Goal: Task Accomplishment & Management: Manage account settings

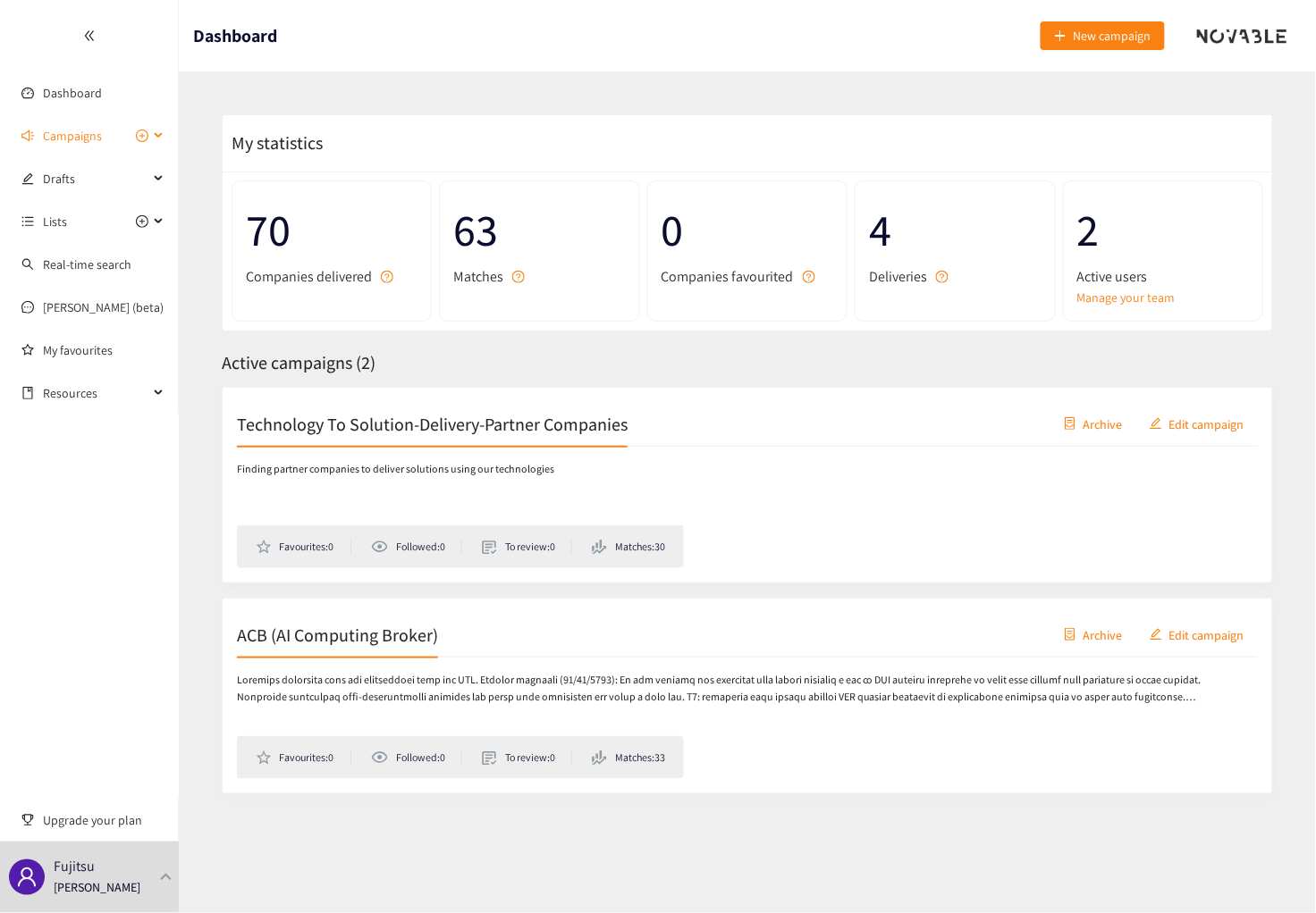
click at [83, 132] on span "Campaigns" at bounding box center [72, 136] width 59 height 36
click at [105, 221] on link "ACB (AI Computing Broker)" at bounding box center [114, 222] width 143 height 16
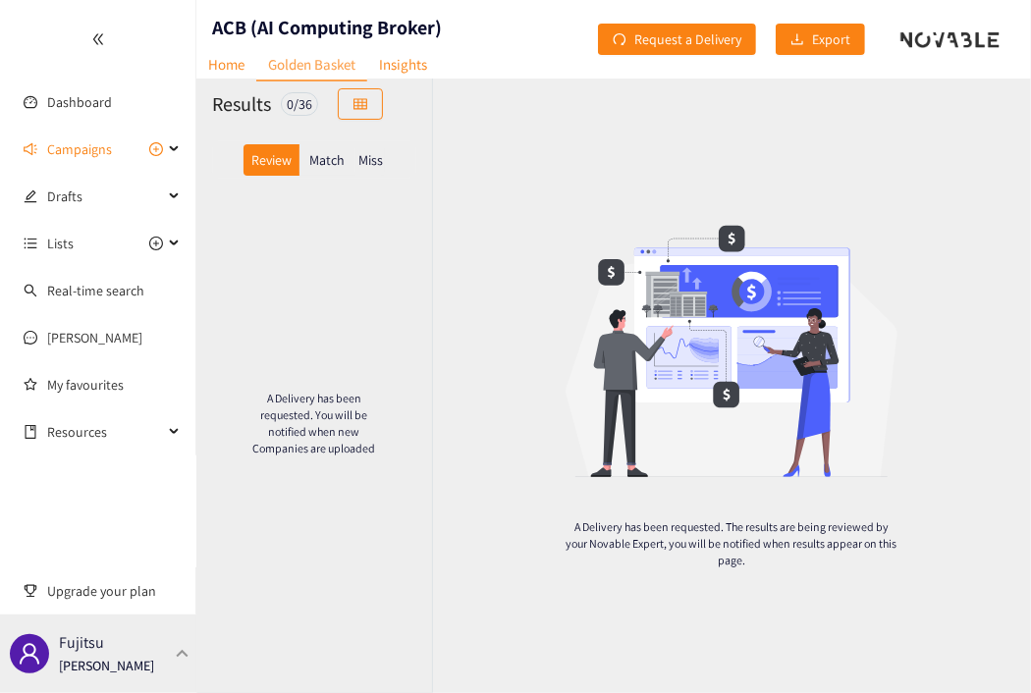
click at [129, 642] on div "Fujitsu [PERSON_NAME]" at bounding box center [106, 653] width 95 height 29
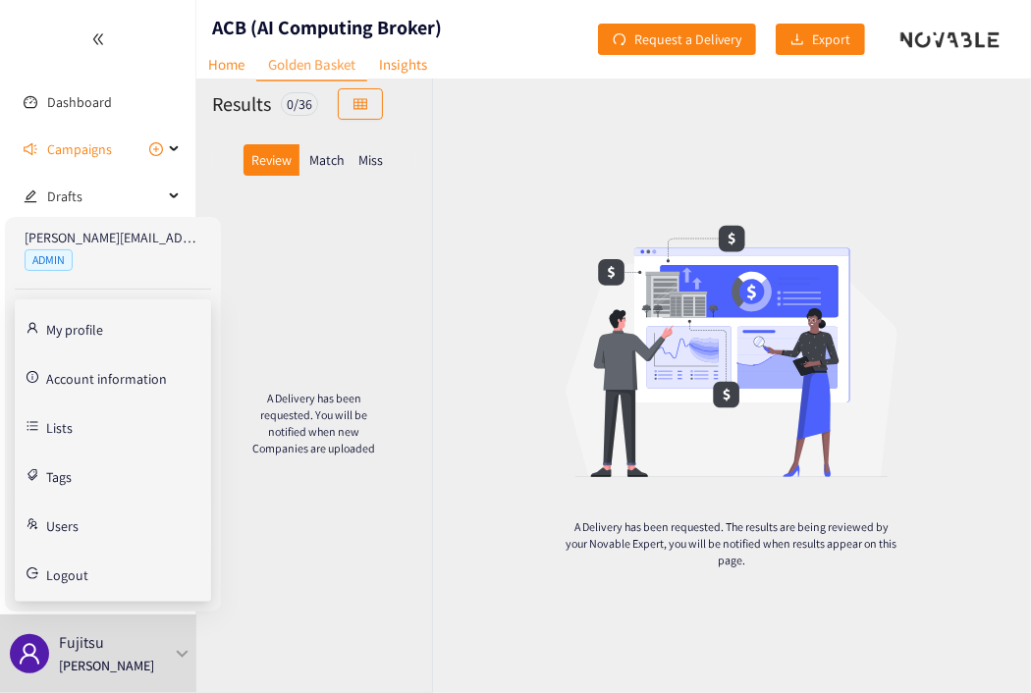
click at [79, 532] on link "Users" at bounding box center [62, 524] width 32 height 18
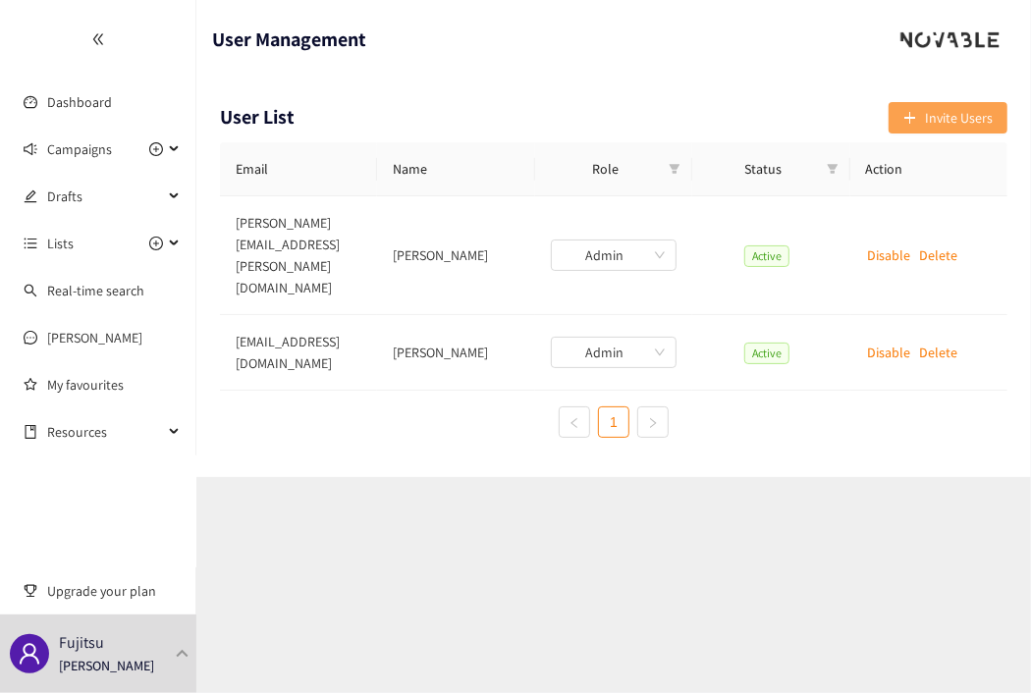
click at [935, 116] on span "Invite Users" at bounding box center [959, 118] width 68 height 22
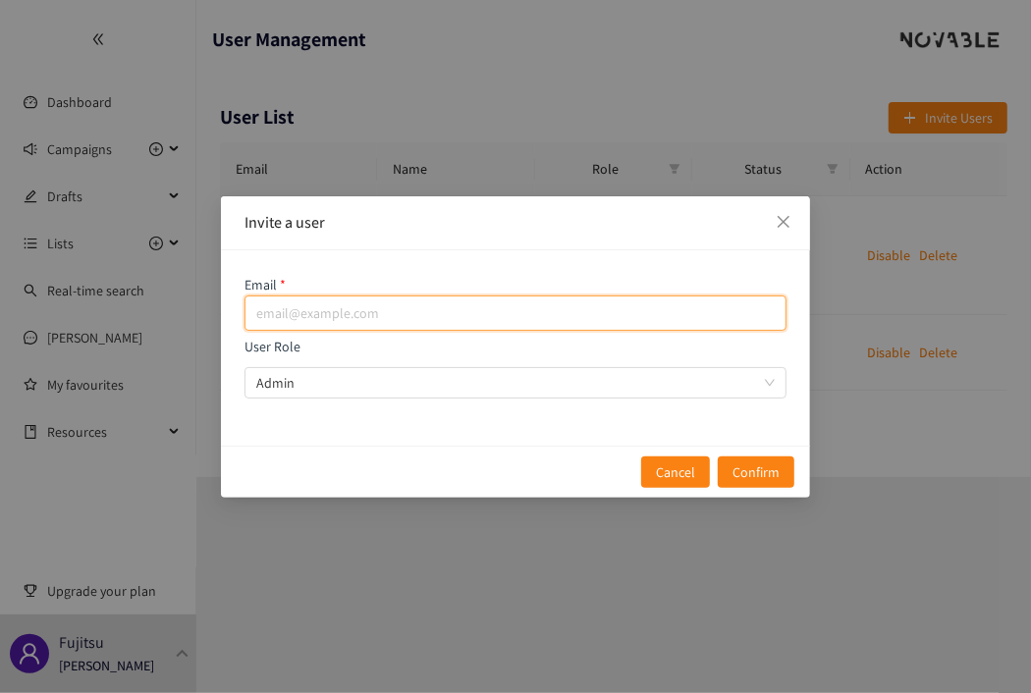
click at [346, 317] on input "email" at bounding box center [515, 313] width 542 height 35
paste input "[EMAIL_ADDRESS][DOMAIN_NAME]"
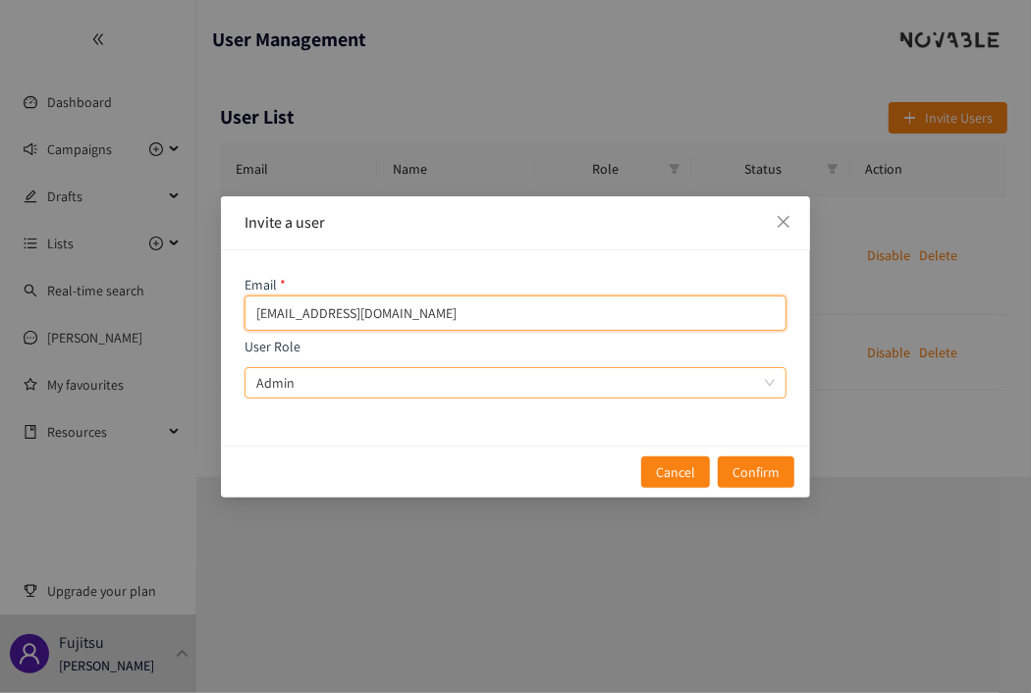
click at [382, 380] on span "Admin" at bounding box center [515, 382] width 518 height 29
type input "[EMAIL_ADDRESS][DOMAIN_NAME]"
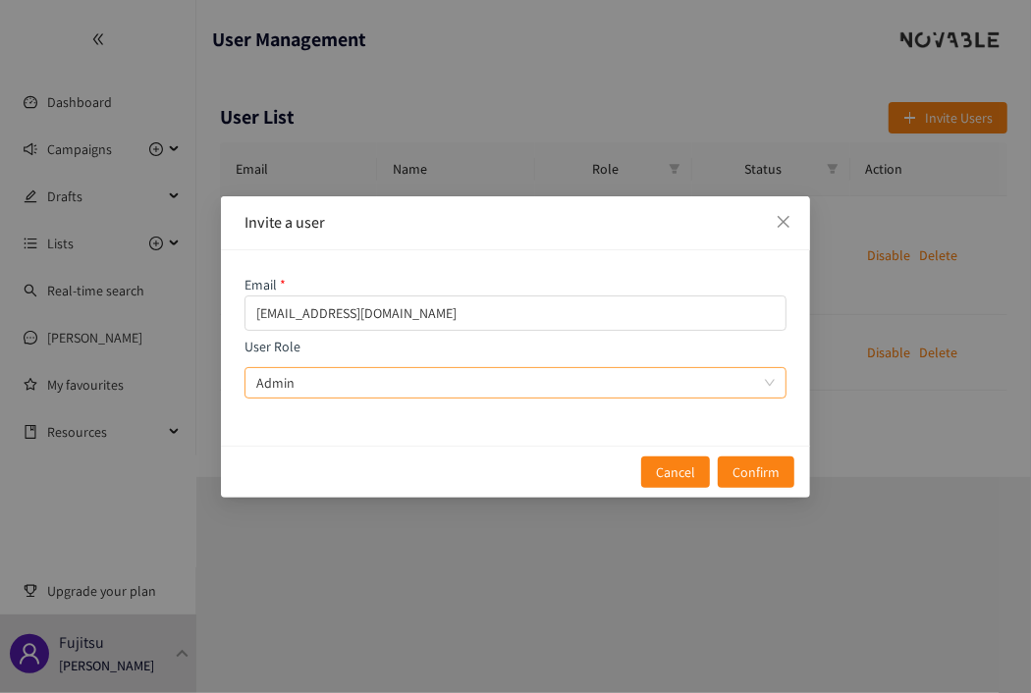
click at [382, 380] on input "User Role Admin" at bounding box center [508, 382] width 505 height 29
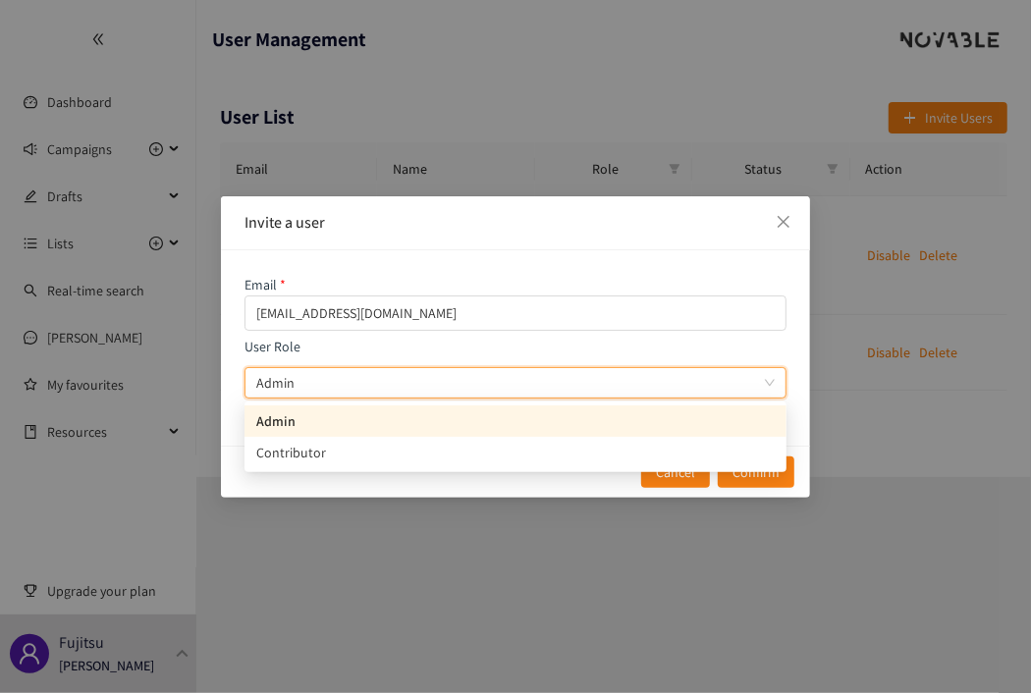
click at [382, 380] on span "Admin" at bounding box center [515, 382] width 518 height 29
click at [382, 380] on input "User Role Admin Admin" at bounding box center [508, 382] width 505 height 29
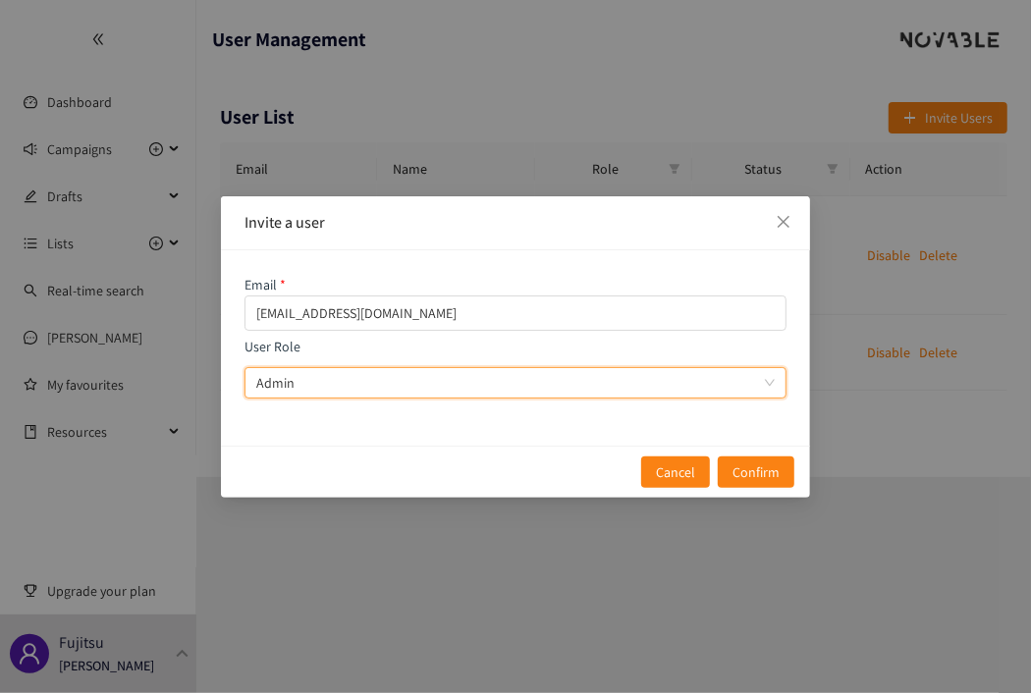
click at [383, 380] on span "Admin" at bounding box center [515, 382] width 518 height 29
click at [383, 380] on input "User Role Admin Admin" at bounding box center [508, 382] width 505 height 29
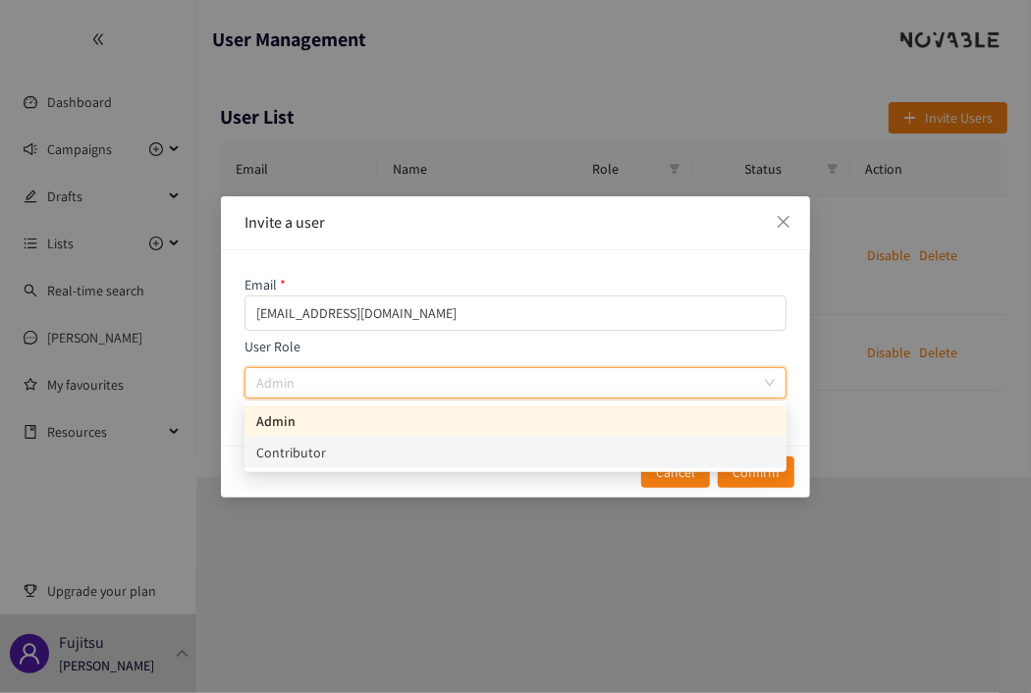
click at [400, 456] on div "Contributor" at bounding box center [515, 453] width 518 height 22
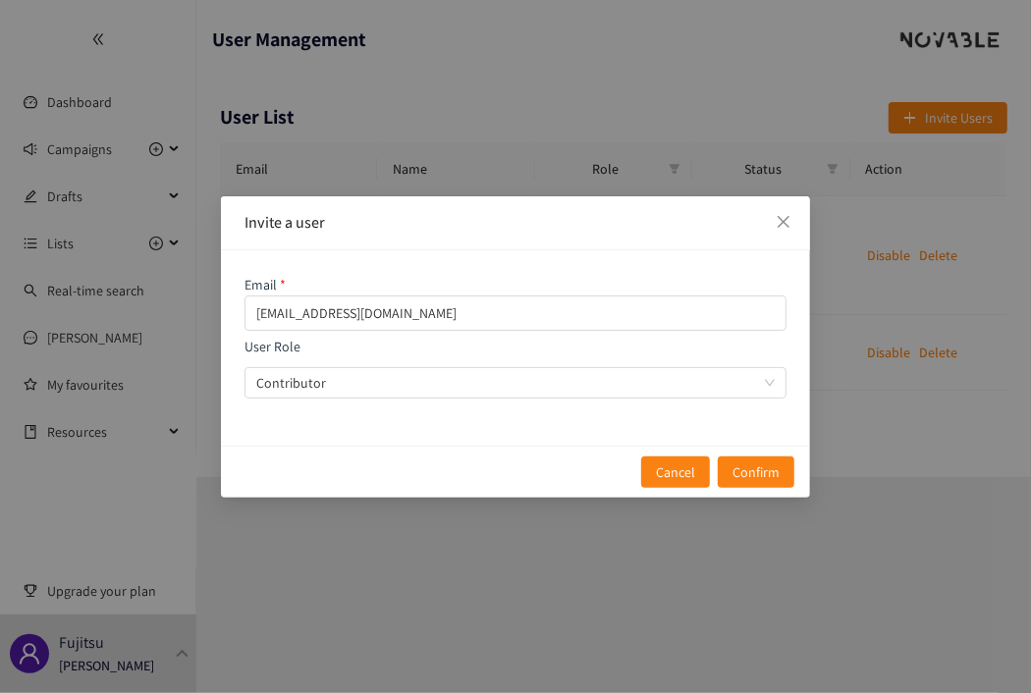
drag, startPoint x: 753, startPoint y: 478, endPoint x: 722, endPoint y: 430, distance: 57.5
click at [722, 430] on div "Email [PERSON_NAME][EMAIL_ADDRESS][DOMAIN_NAME] User Role Contributor" at bounding box center [515, 347] width 589 height 195
click at [759, 471] on span "Confirm" at bounding box center [755, 472] width 47 height 22
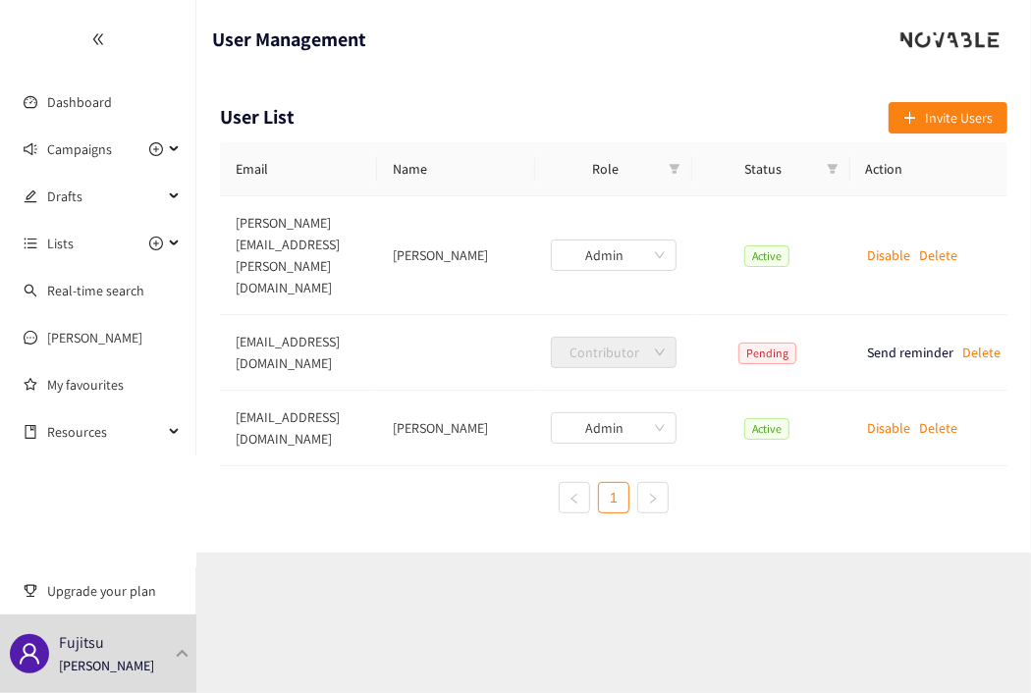
click at [633, 573] on section "User Management User List Invite Users Email Name Role Status Action [PERSON_NA…" at bounding box center [613, 346] width 835 height 693
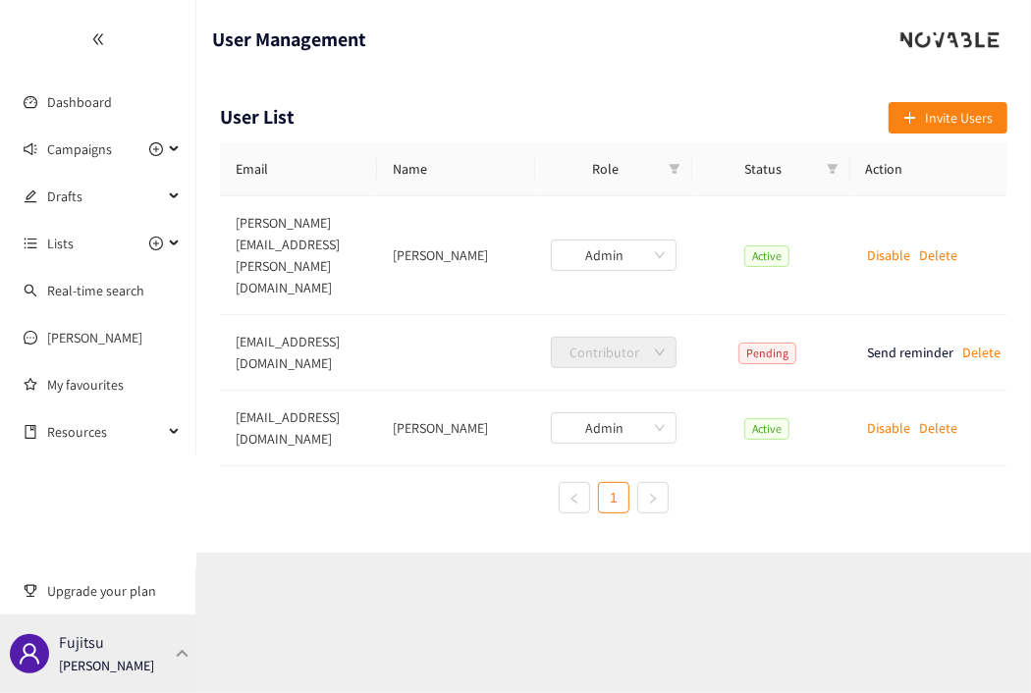
click at [105, 647] on div "Fujitsu [PERSON_NAME]" at bounding box center [106, 653] width 95 height 29
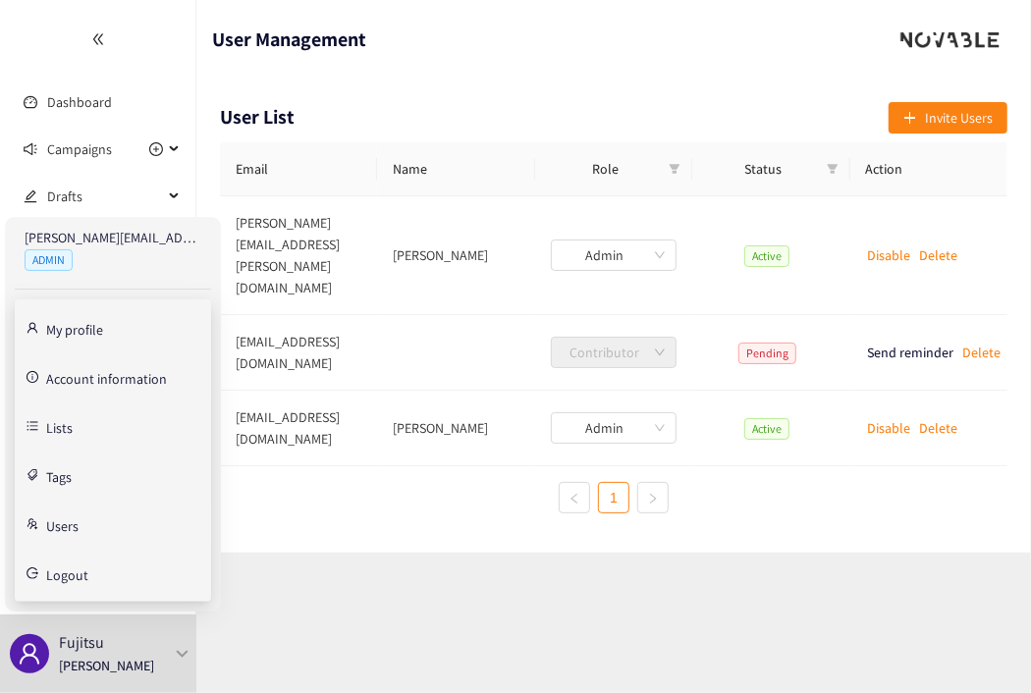
click at [74, 380] on link "Account information" at bounding box center [106, 377] width 121 height 18
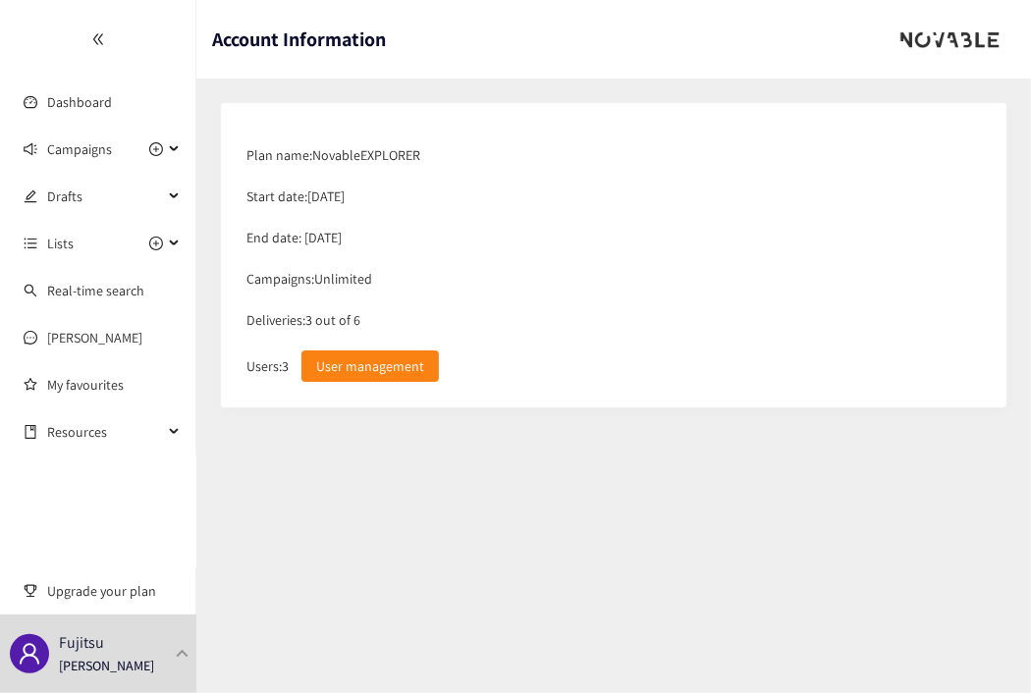
click at [613, 525] on section "Account Information Plan name: Novable EXPLORER Start date: [DATE] End date: [D…" at bounding box center [613, 346] width 835 height 693
click at [776, 507] on section "Account Information Plan name: Novable EXPLORER Start date: [DATE] End date: [D…" at bounding box center [613, 346] width 835 height 693
click at [88, 154] on span "Campaigns" at bounding box center [79, 149] width 65 height 39
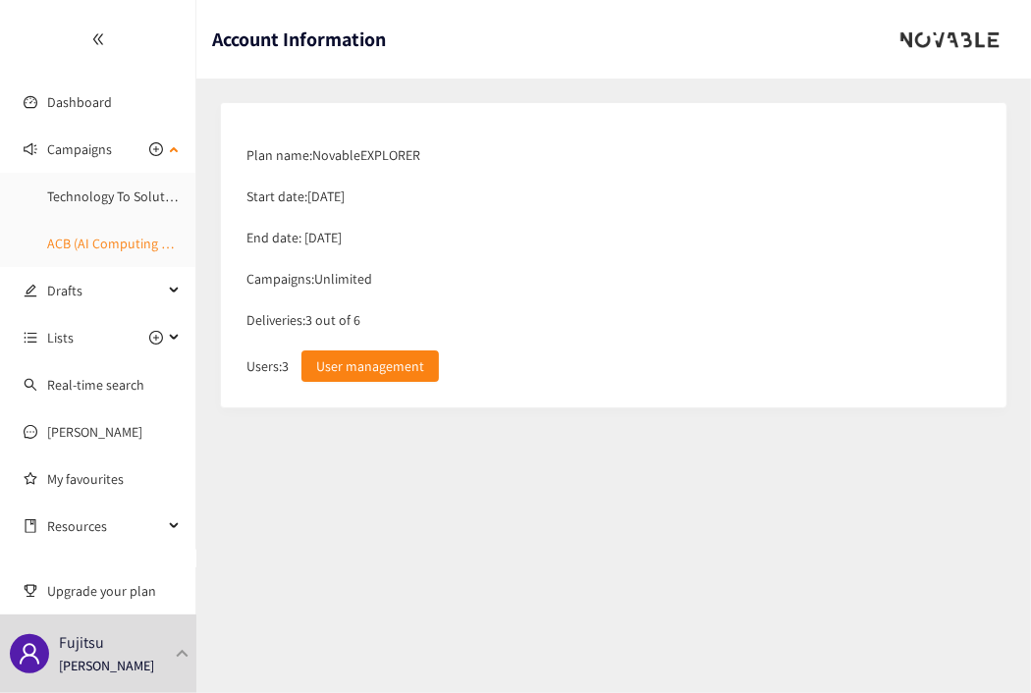
click at [91, 241] on link "ACB (AI Computing Broker)" at bounding box center [125, 244] width 157 height 18
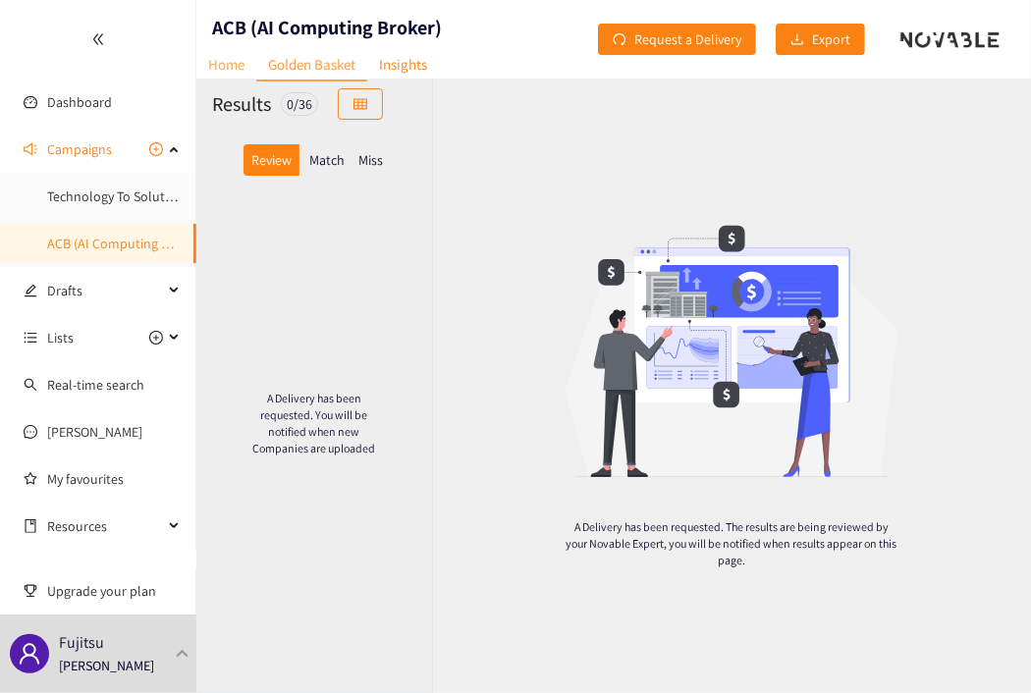
click at [224, 74] on link "Home" at bounding box center [226, 64] width 60 height 30
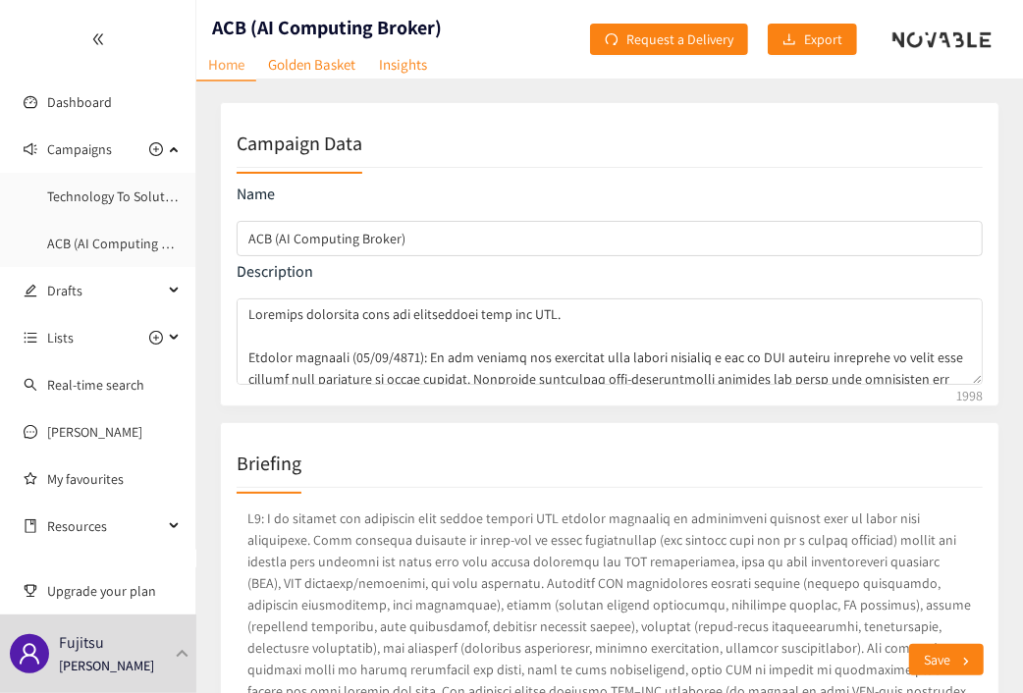
click at [780, 134] on div "Campaign Data" at bounding box center [610, 143] width 746 height 49
click at [79, 110] on link "Dashboard" at bounding box center [79, 102] width 65 height 18
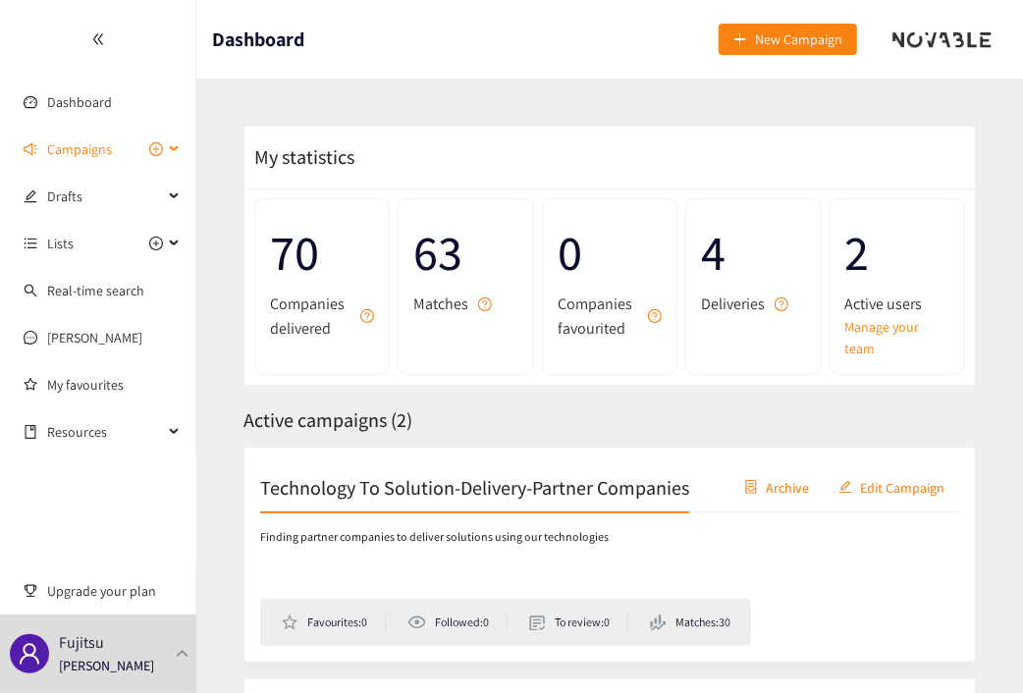
click at [172, 150] on div "Campaigns" at bounding box center [98, 149] width 196 height 39
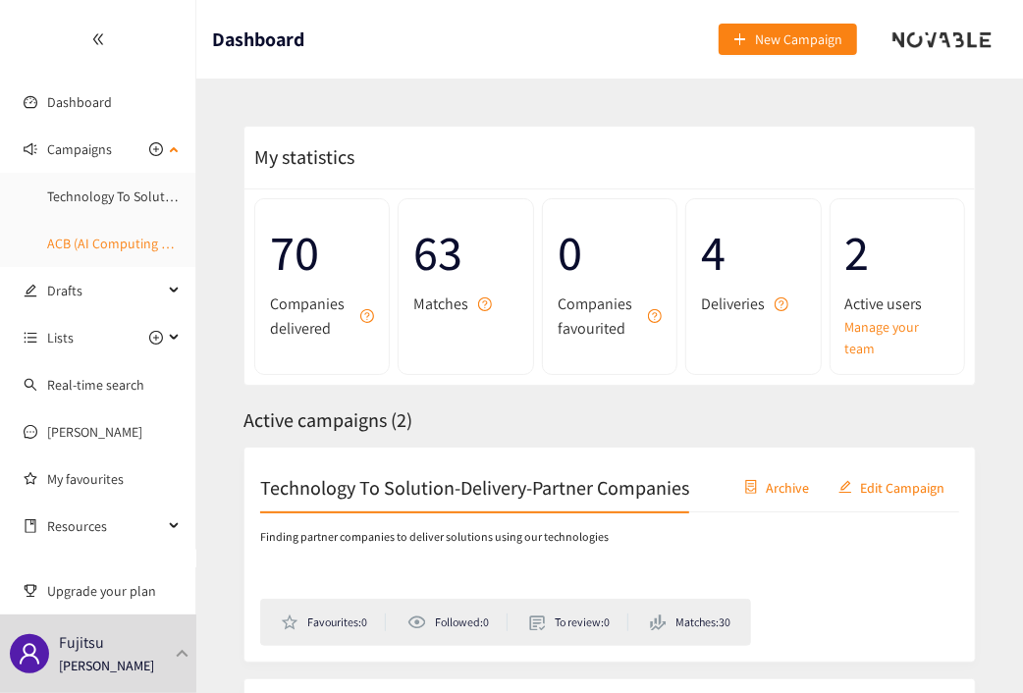
click at [126, 245] on link "ACB (AI Computing Broker)" at bounding box center [125, 244] width 157 height 18
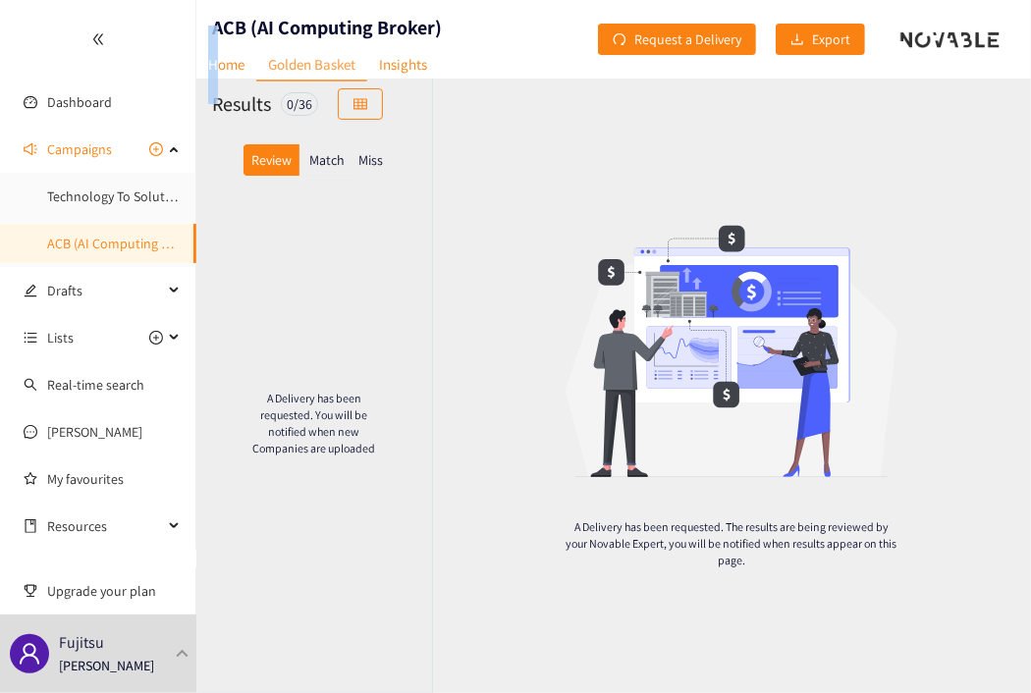
drag, startPoint x: 481, startPoint y: 22, endPoint x: 220, endPoint y: 30, distance: 261.3
click at [220, 30] on header "ACB (AI Computing Broker) Home Golden Basket Insights Request a Delivery Export" at bounding box center [613, 39] width 835 height 79
click at [495, 31] on header "ACB (AI Computing Broker) Home Golden Basket Insights Request a Delivery Export" at bounding box center [613, 39] width 835 height 79
drag, startPoint x: 450, startPoint y: 24, endPoint x: 216, endPoint y: 25, distance: 233.7
click at [216, 25] on header "ACB (AI Computing Broker) Home Golden Basket Insights Request a Delivery Export" at bounding box center [613, 39] width 835 height 79
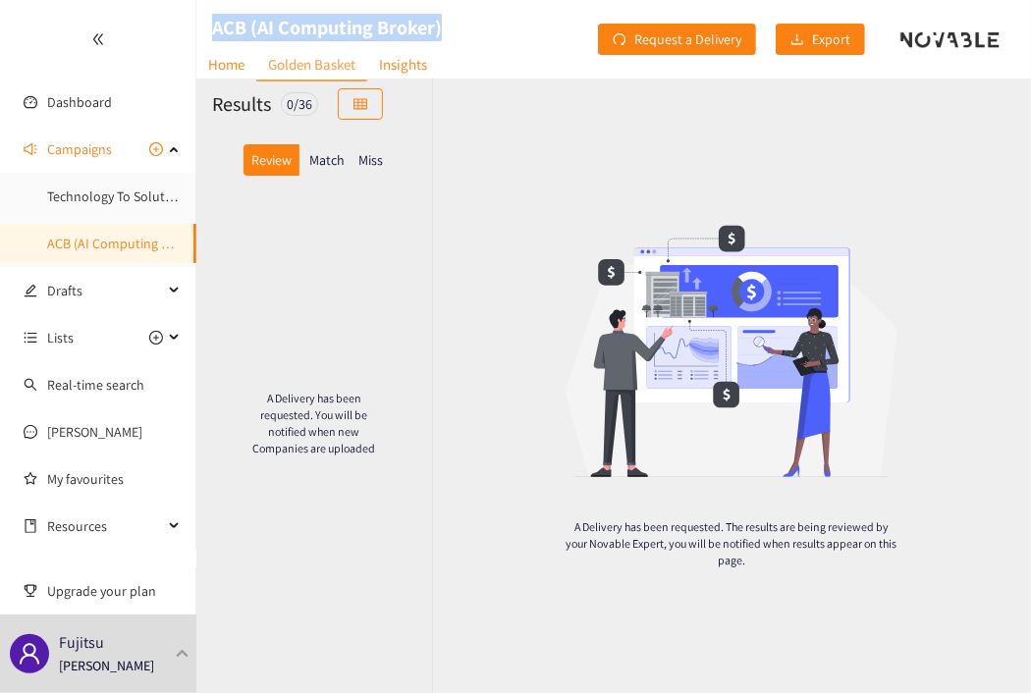
copy h1 "ACB (AI Computing Broker)"
click at [123, 205] on link "Technology To Solution-Delivery-Partner Companies" at bounding box center [198, 197] width 302 height 18
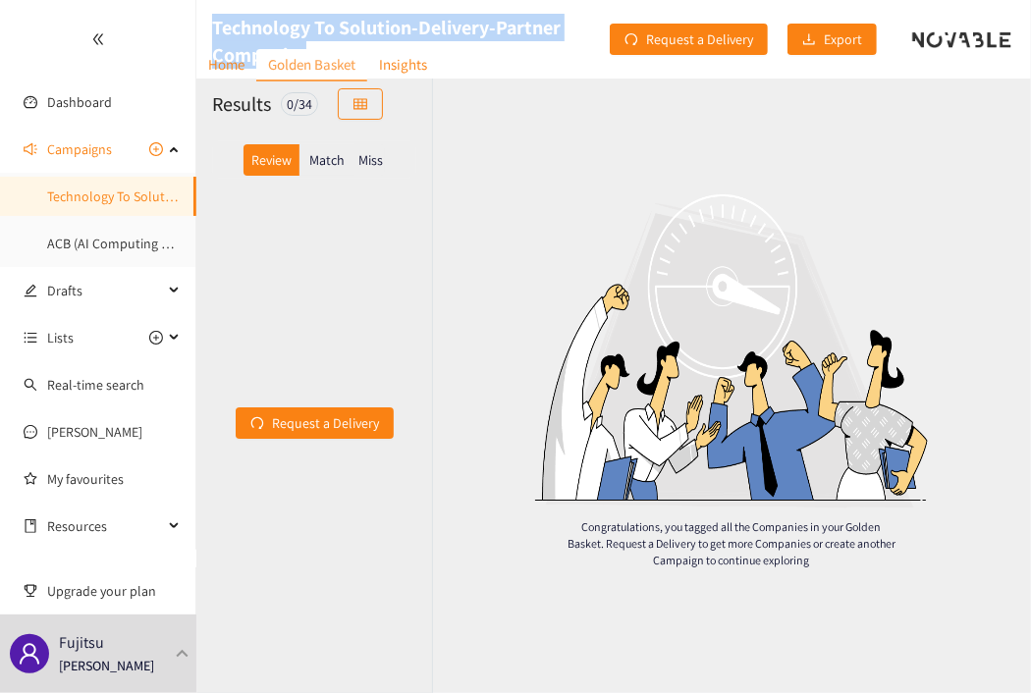
drag, startPoint x: 202, startPoint y: 19, endPoint x: 323, endPoint y: 45, distance: 123.6
click at [323, 45] on div "Technology To Solution-Delivery-Partner Companies" at bounding box center [402, 39] width 413 height 79
copy h1 "Technology To Solution-Delivery-Partner Companies"
click at [110, 199] on link "Technology To Solution-Delivery-Partner Companies" at bounding box center [198, 197] width 302 height 18
click at [87, 245] on link "ACB (AI Computing Broker)" at bounding box center [125, 244] width 157 height 18
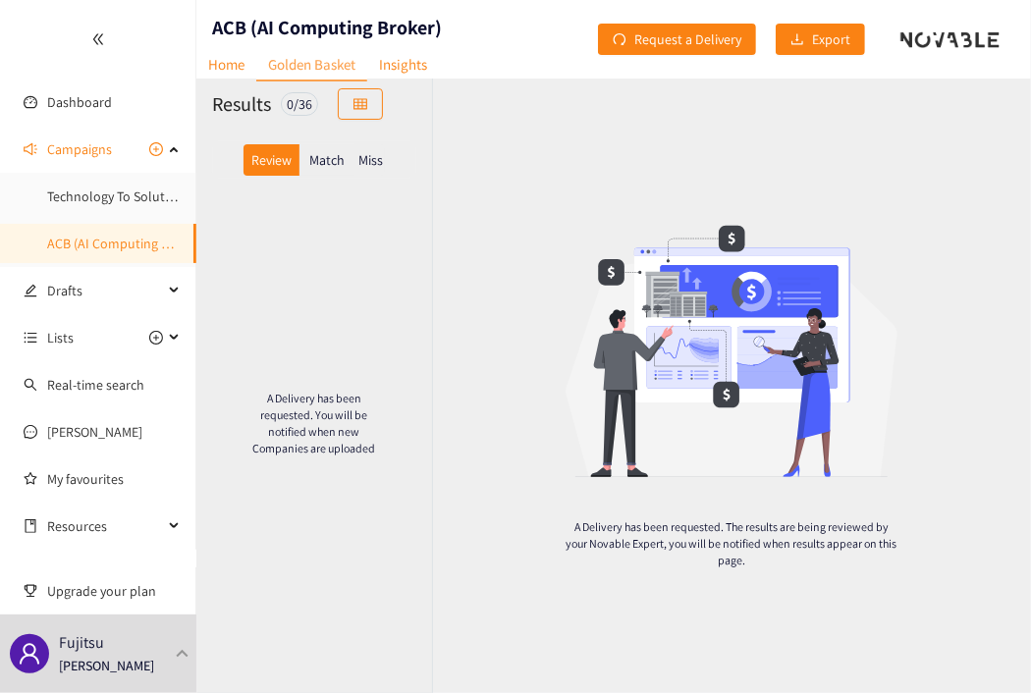
click at [227, 280] on div "A Delivery has been requested. You will be notified when new Companies are uplo…" at bounding box center [314, 422] width 236 height 465
click at [230, 69] on link "Home" at bounding box center [226, 64] width 60 height 30
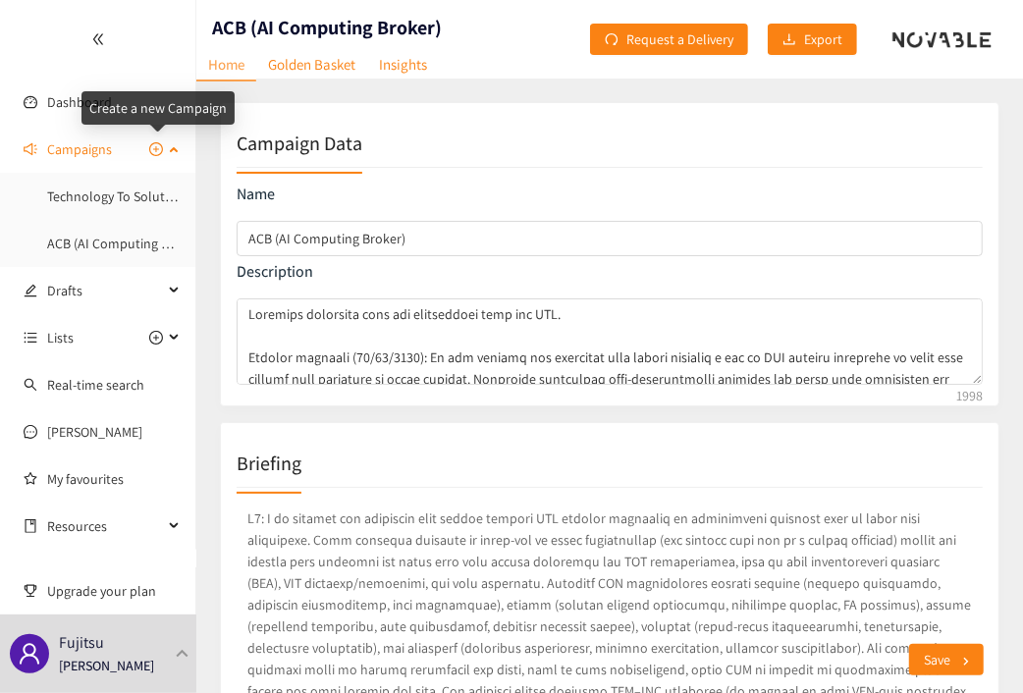
click at [153, 147] on icon "plus-circle" at bounding box center [156, 149] width 14 height 14
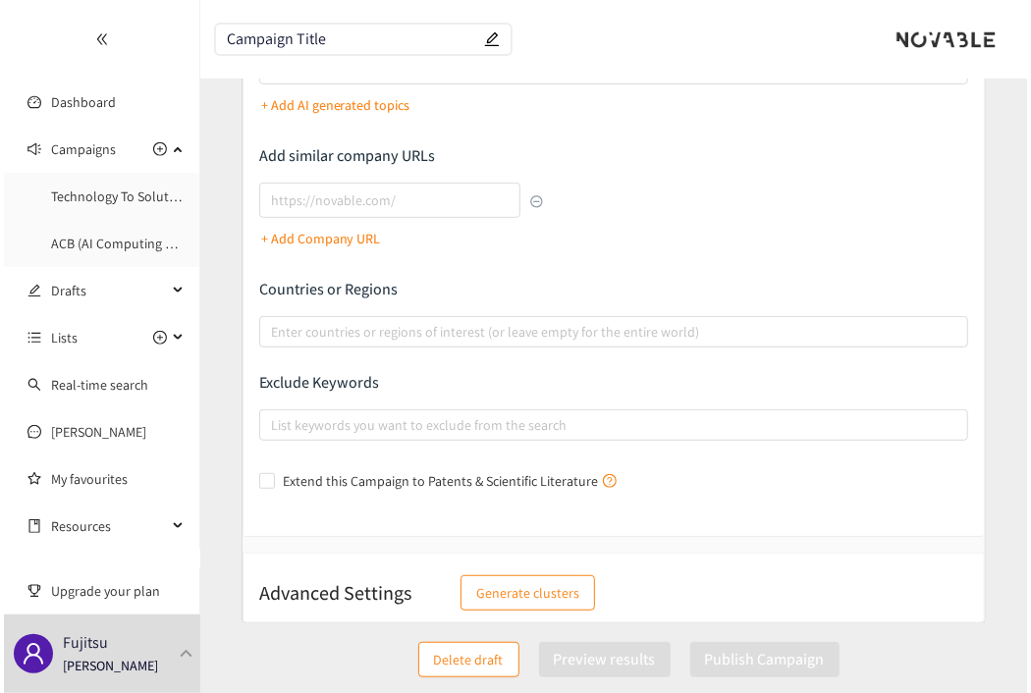
scroll to position [339, 0]
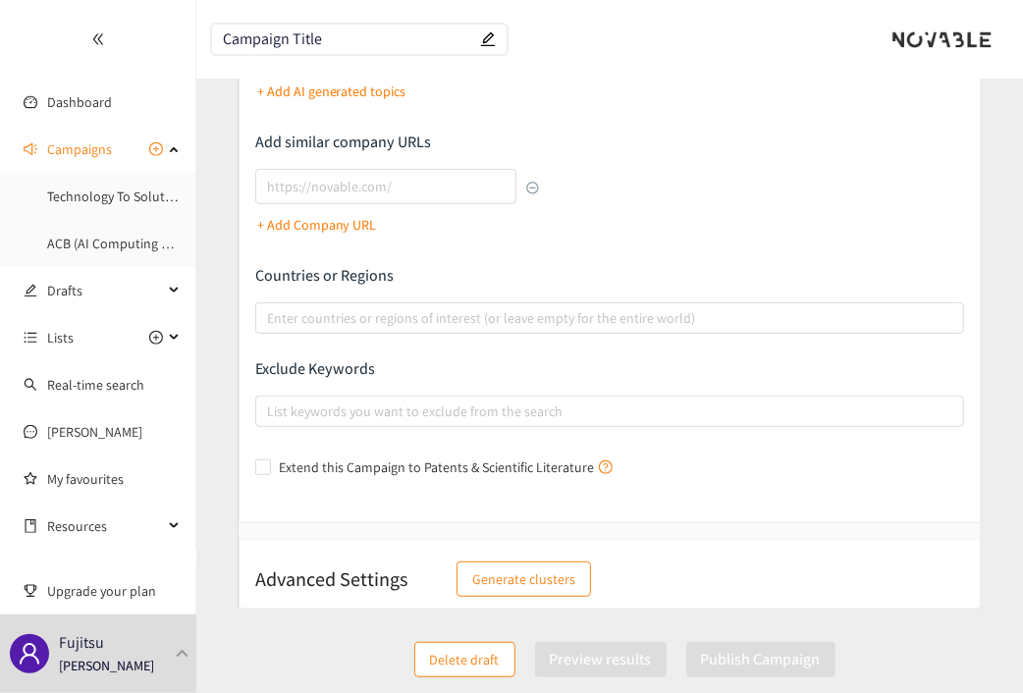
click at [461, 668] on span "Delete draft" at bounding box center [465, 660] width 70 height 22
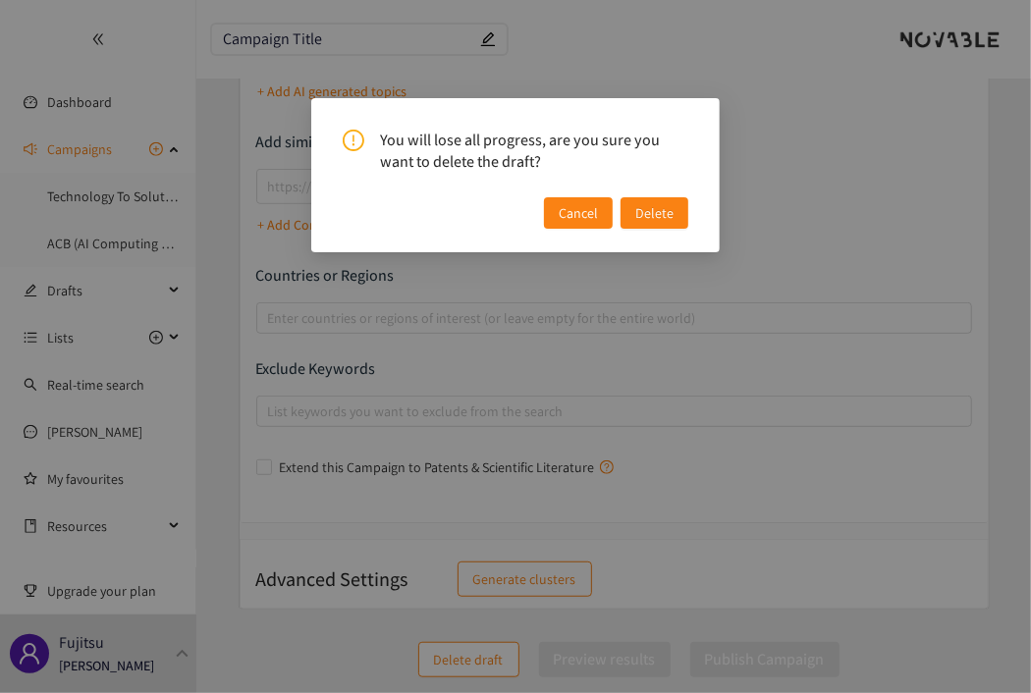
click at [647, 213] on span "Delete" at bounding box center [654, 213] width 38 height 22
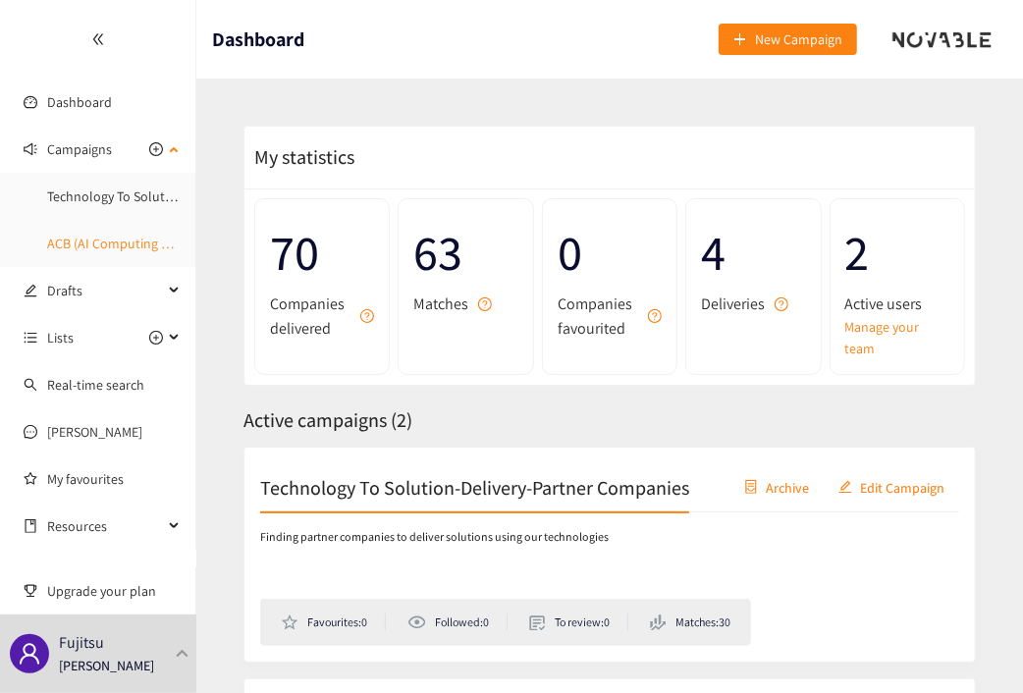
click at [122, 245] on link "ACB (AI Computing Broker)" at bounding box center [125, 244] width 157 height 18
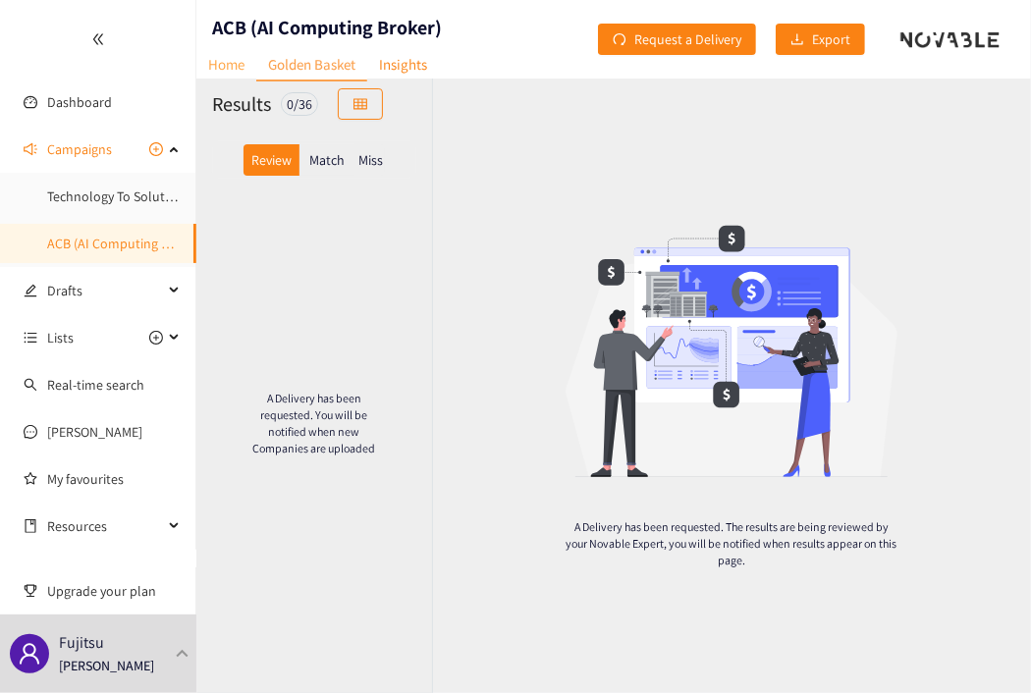
click at [219, 63] on link "Home" at bounding box center [226, 64] width 60 height 30
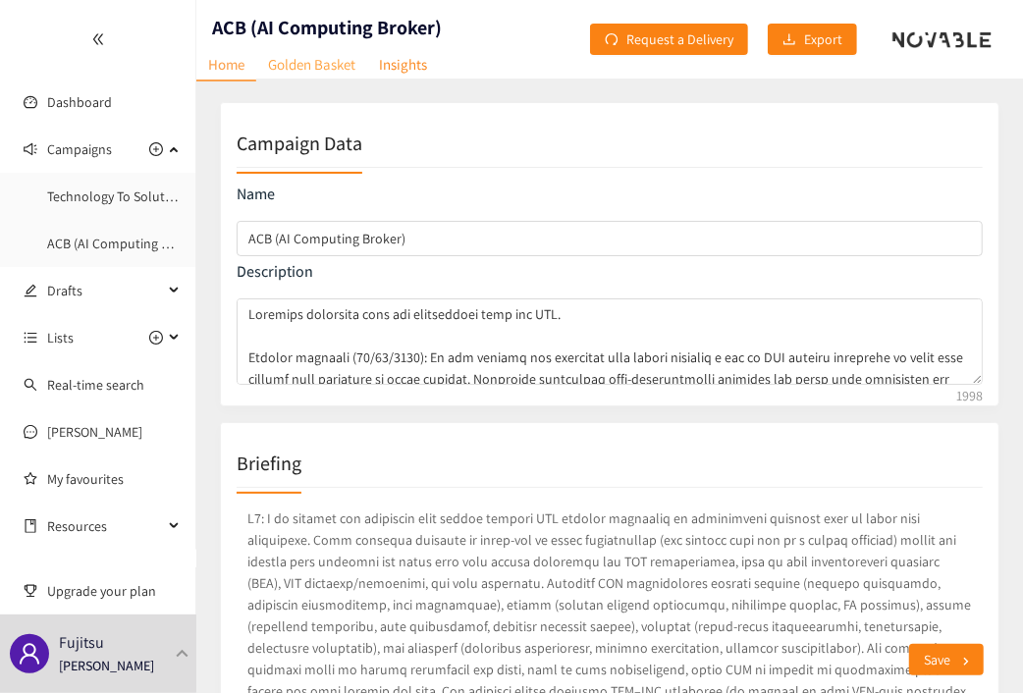
click at [314, 63] on link "Golden Basket" at bounding box center [311, 64] width 111 height 30
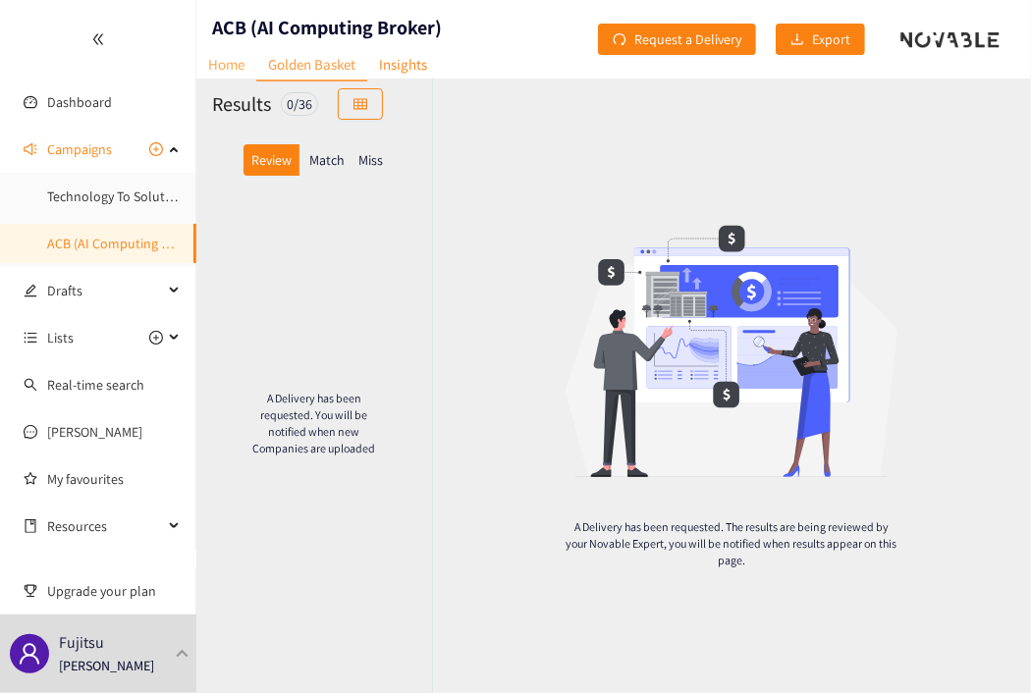
click at [210, 61] on link "Home" at bounding box center [226, 64] width 60 height 30
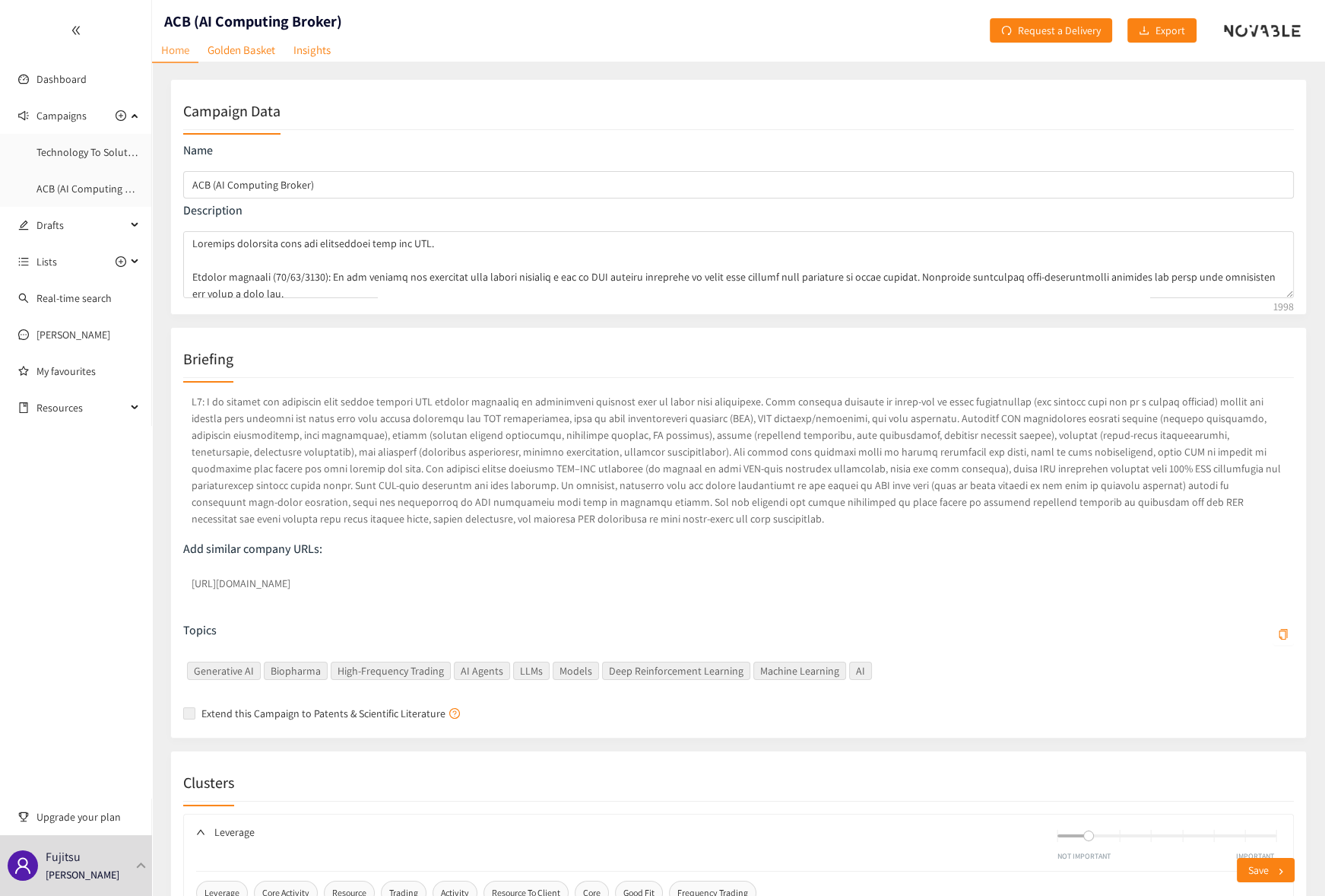
drag, startPoint x: 680, startPoint y: 2, endPoint x: 983, endPoint y: 144, distance: 334.6
click at [798, 144] on p "Name" at bounding box center [739, 151] width 1110 height 17
click at [233, 52] on link "Golden Basket" at bounding box center [241, 50] width 86 height 23
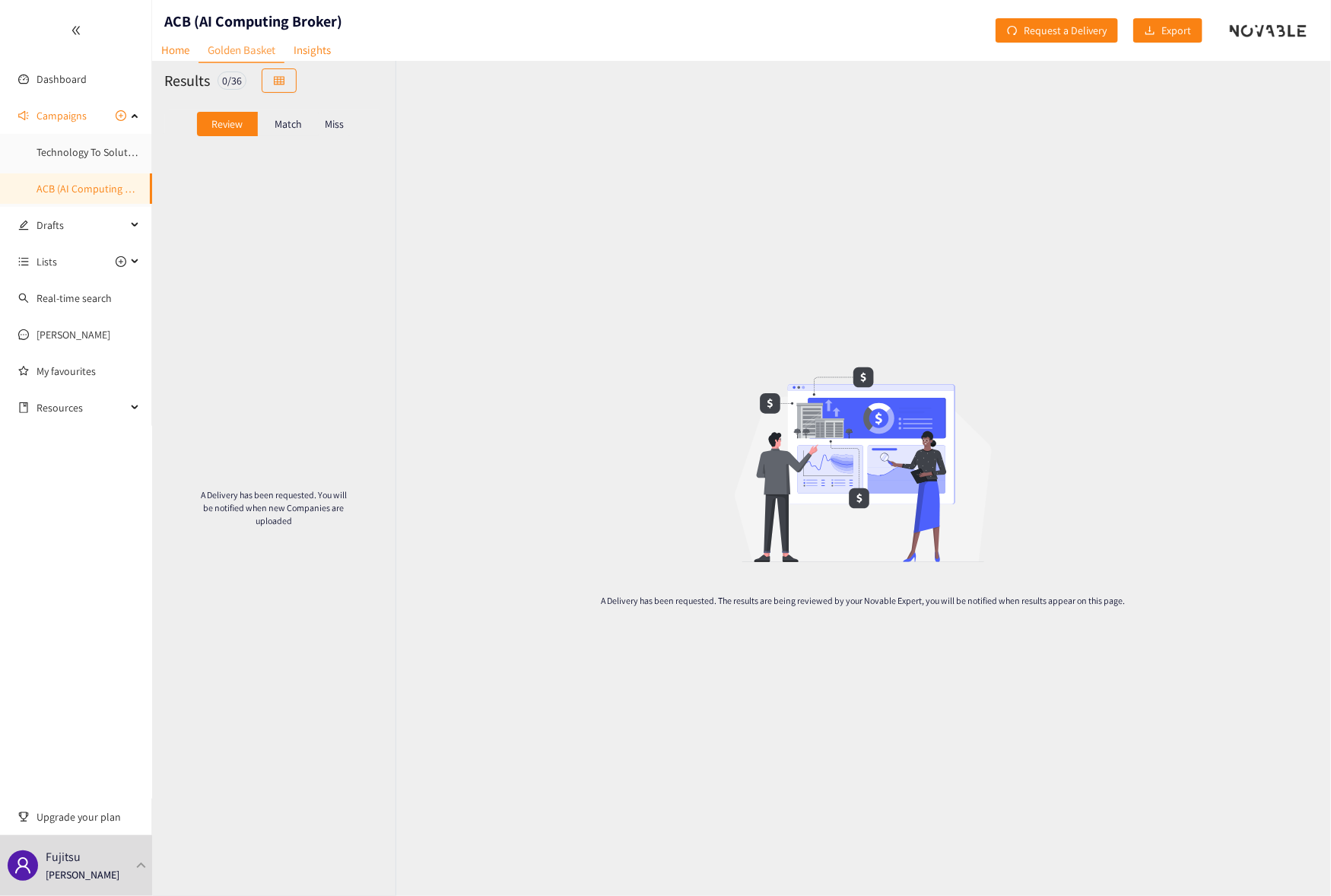
click at [286, 118] on p "Match" at bounding box center [287, 124] width 27 height 12
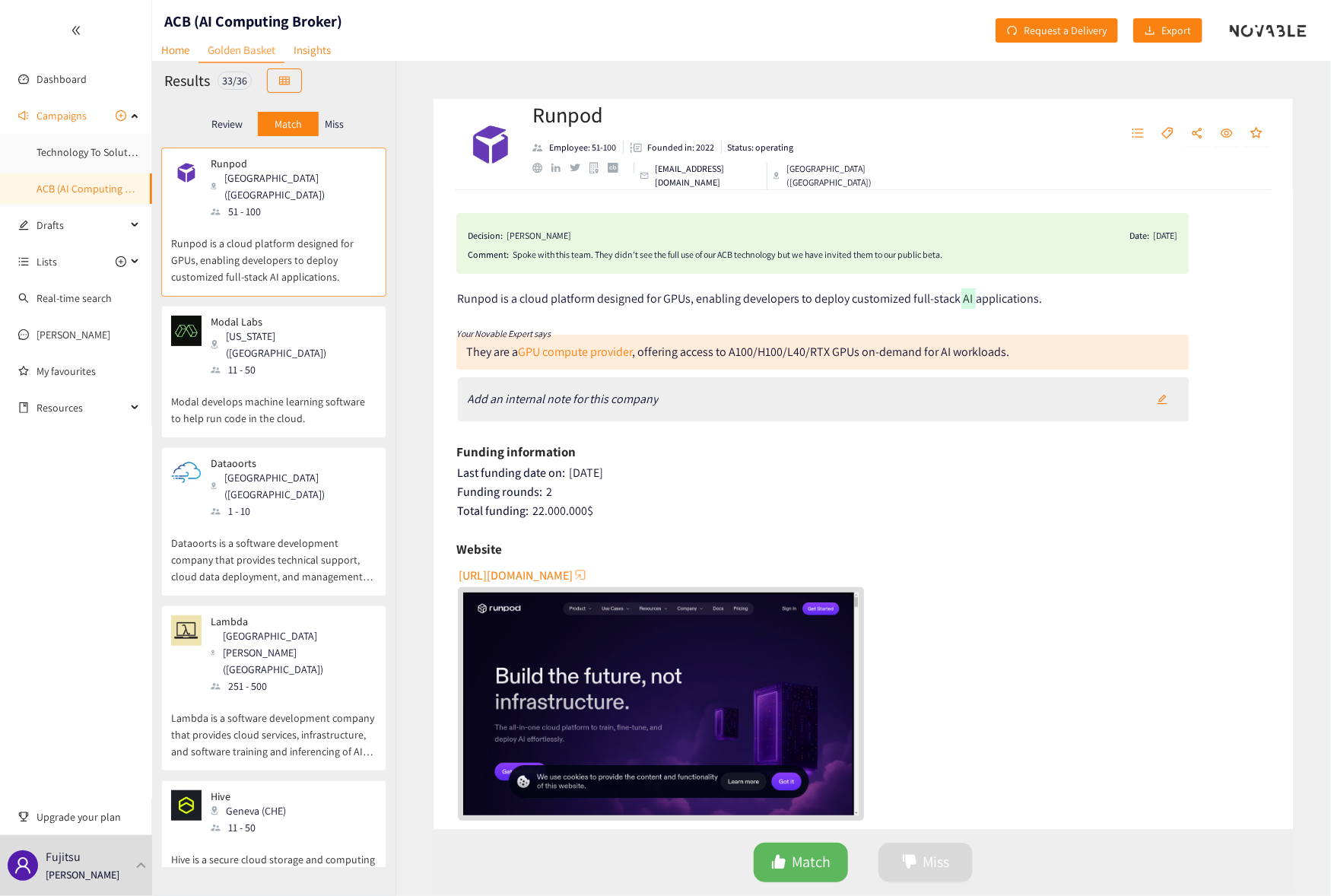
click at [236, 125] on p "Review" at bounding box center [227, 124] width 31 height 12
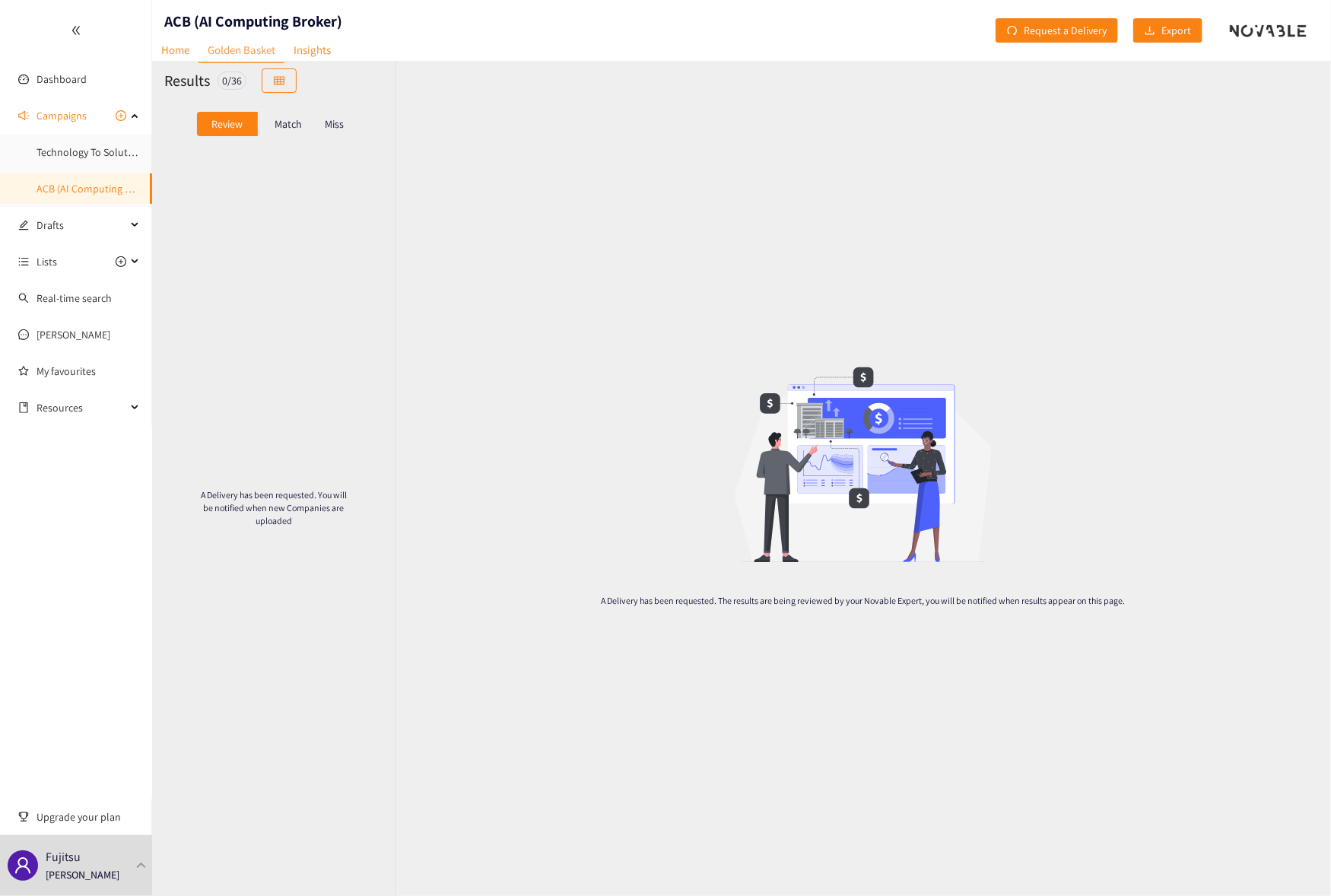
click at [294, 122] on p "Match" at bounding box center [287, 124] width 27 height 12
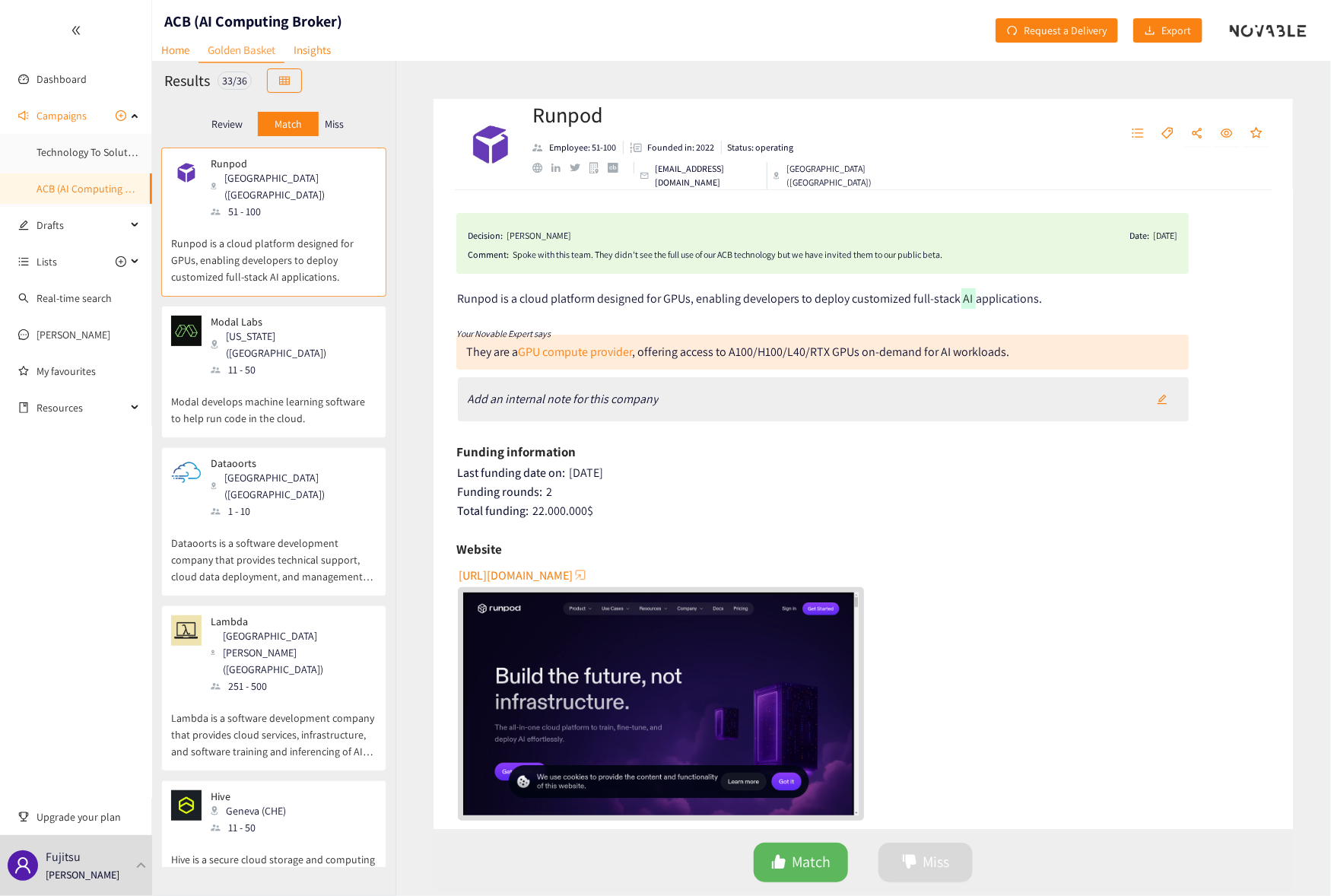
click at [337, 125] on p "Miss" at bounding box center [334, 124] width 19 height 12
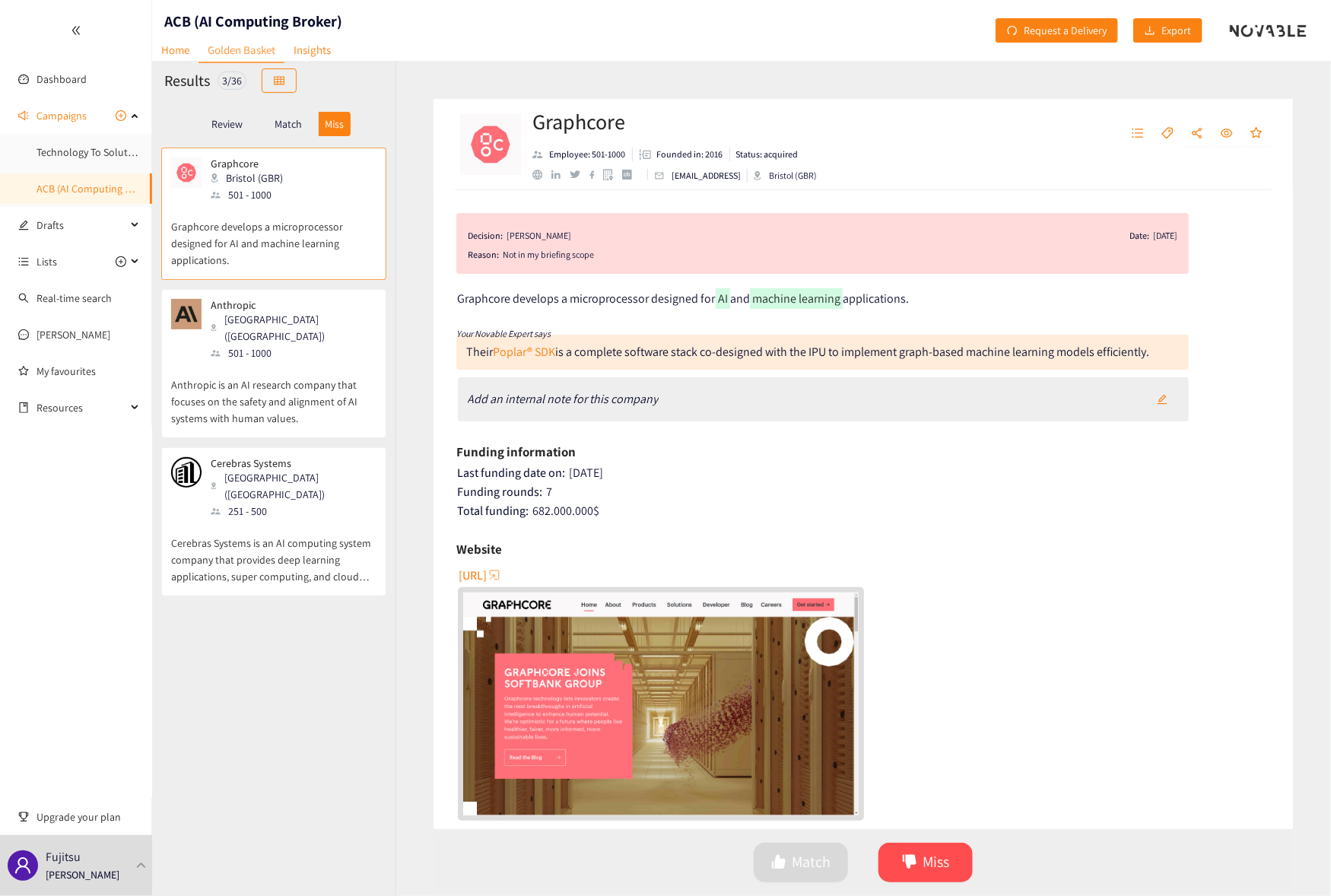
click at [292, 125] on p "Match" at bounding box center [287, 124] width 27 height 12
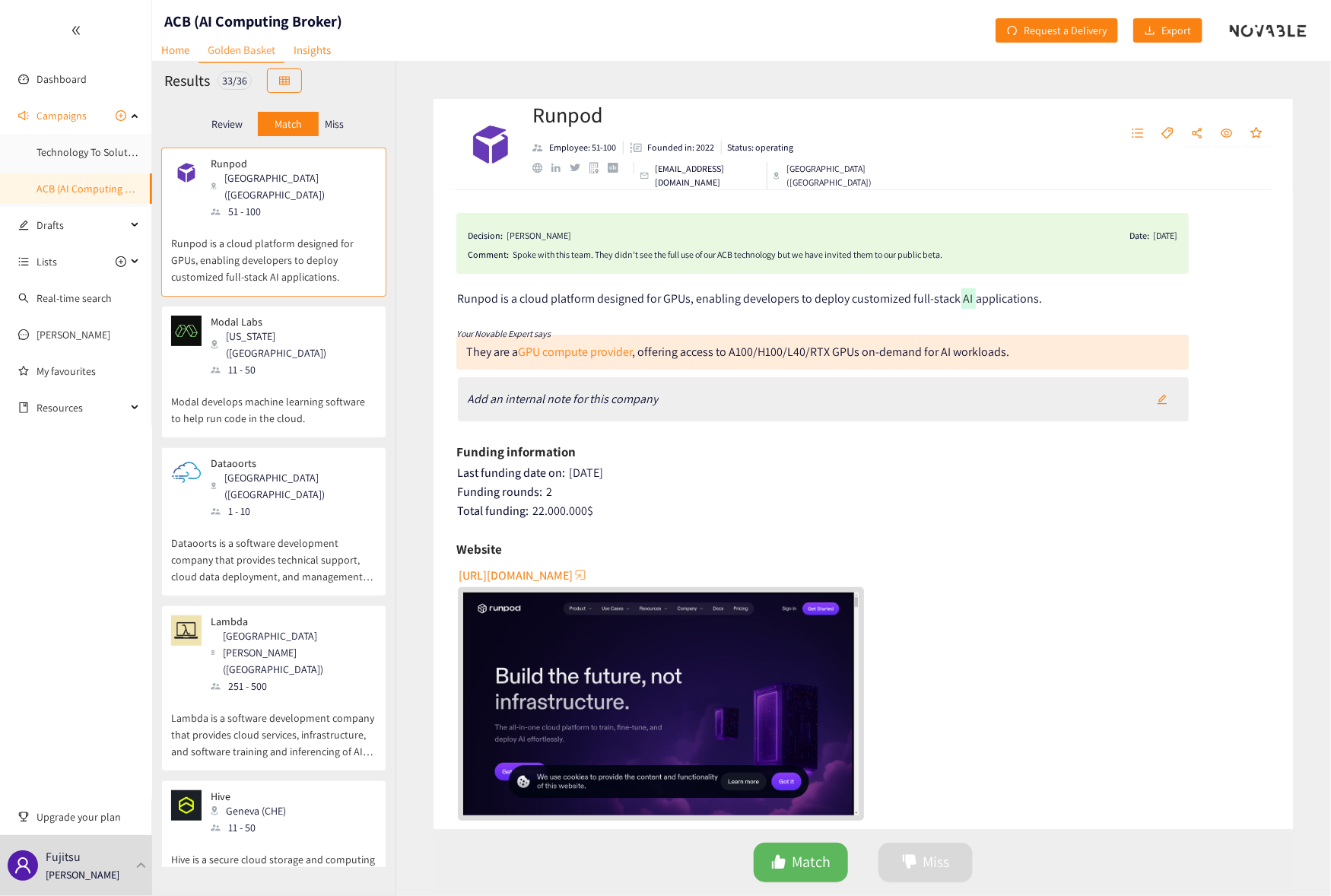
click at [336, 130] on p "Miss" at bounding box center [334, 124] width 19 height 12
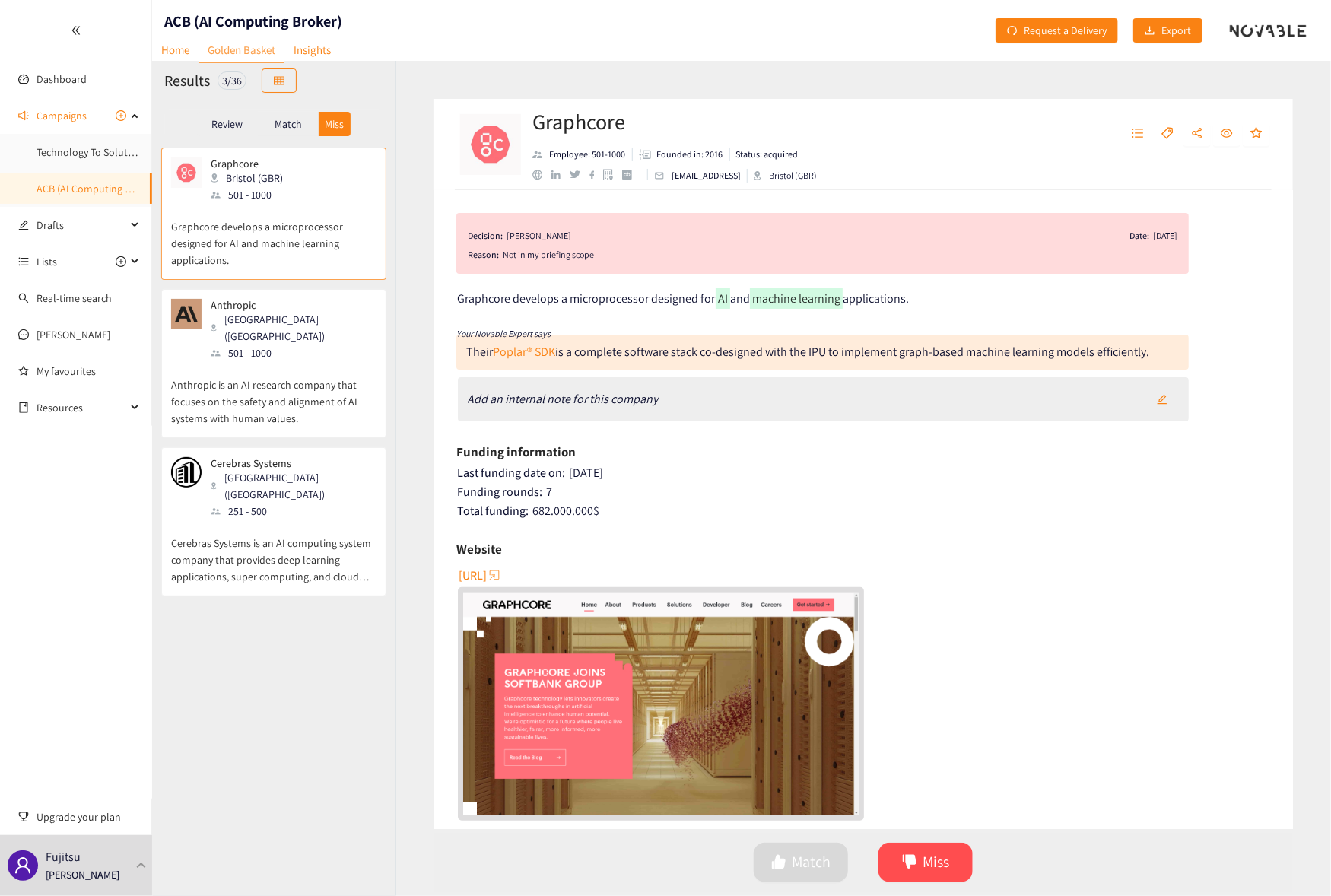
click at [315, 320] on div "Anthropic San Francisco (USA) 501 - 1000" at bounding box center [273, 330] width 205 height 63
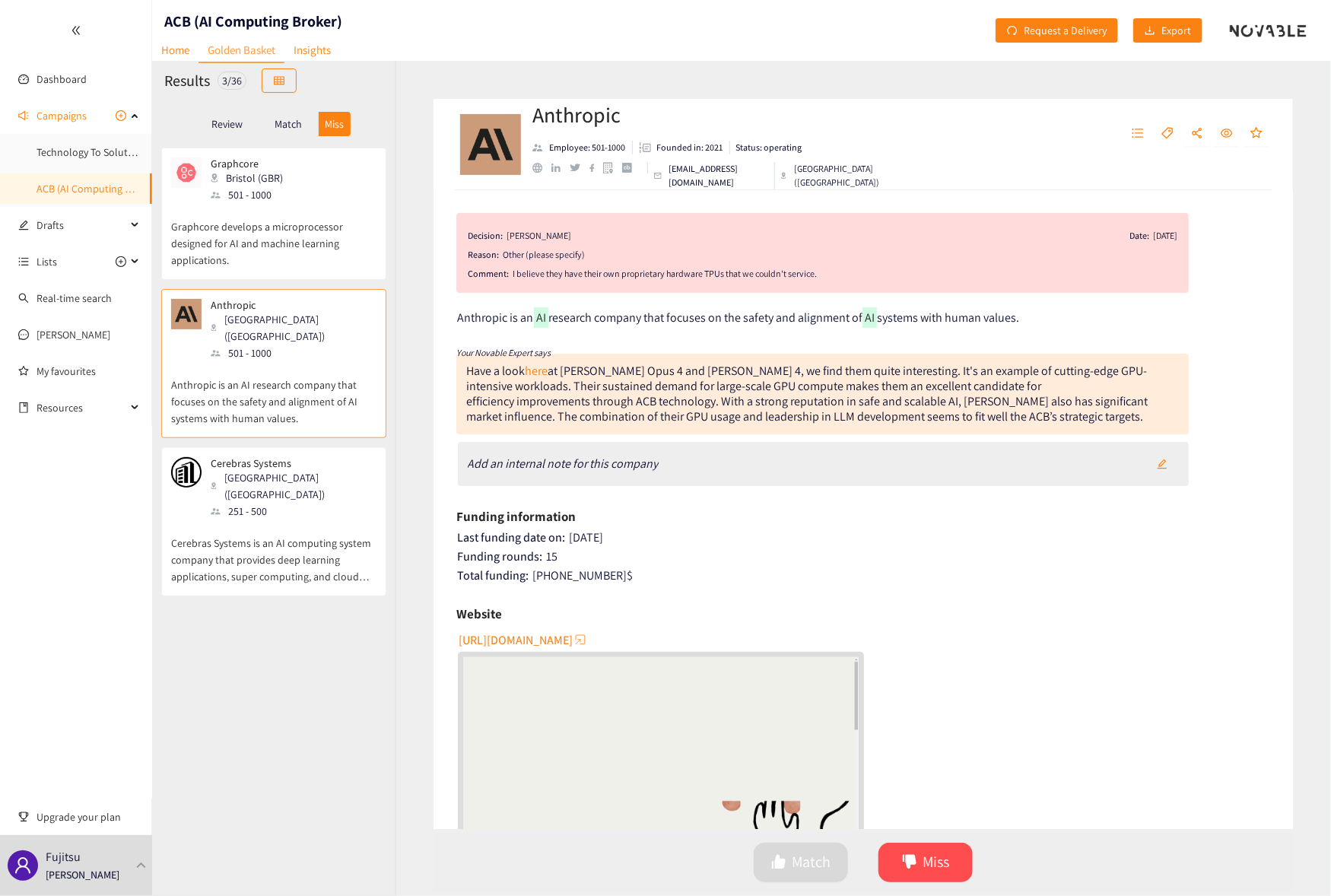
click at [286, 127] on p "Match" at bounding box center [287, 124] width 27 height 12
